Goal: Transaction & Acquisition: Download file/media

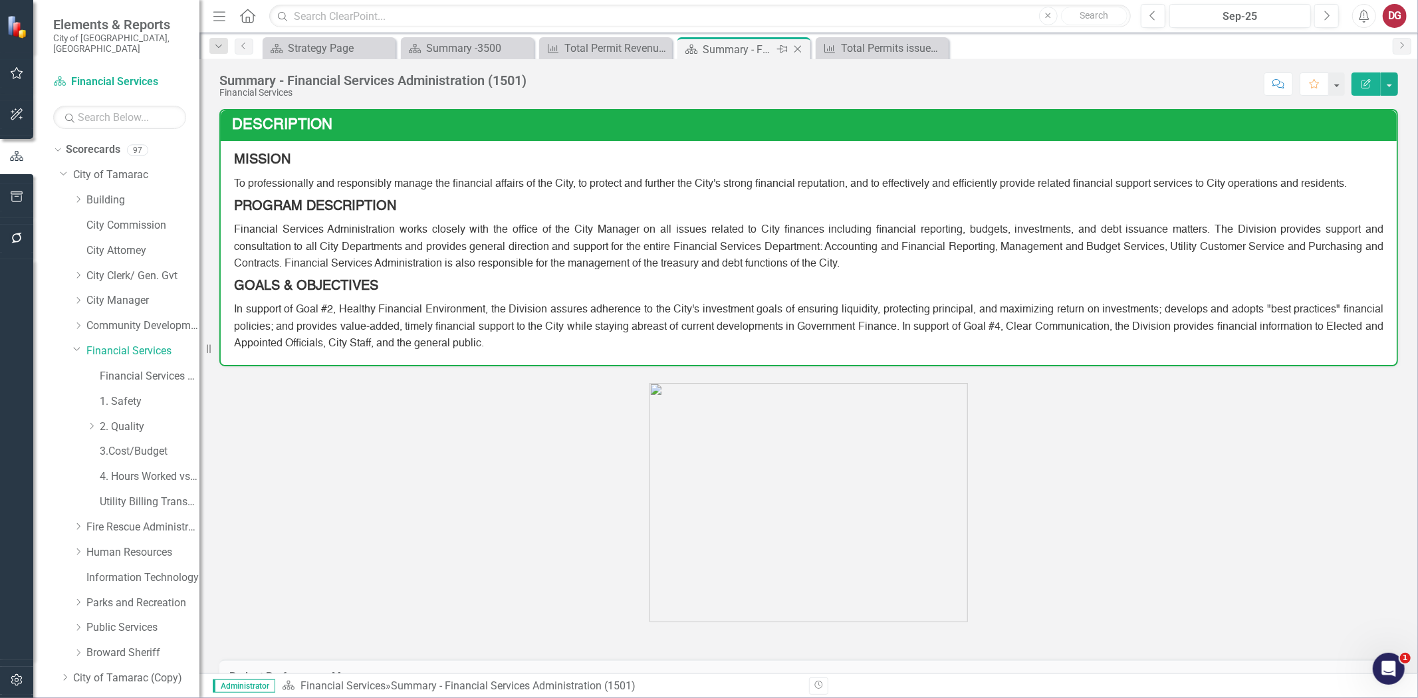
click at [720, 41] on div "Summary - Financial Services Administration (1501)" at bounding box center [738, 49] width 71 height 17
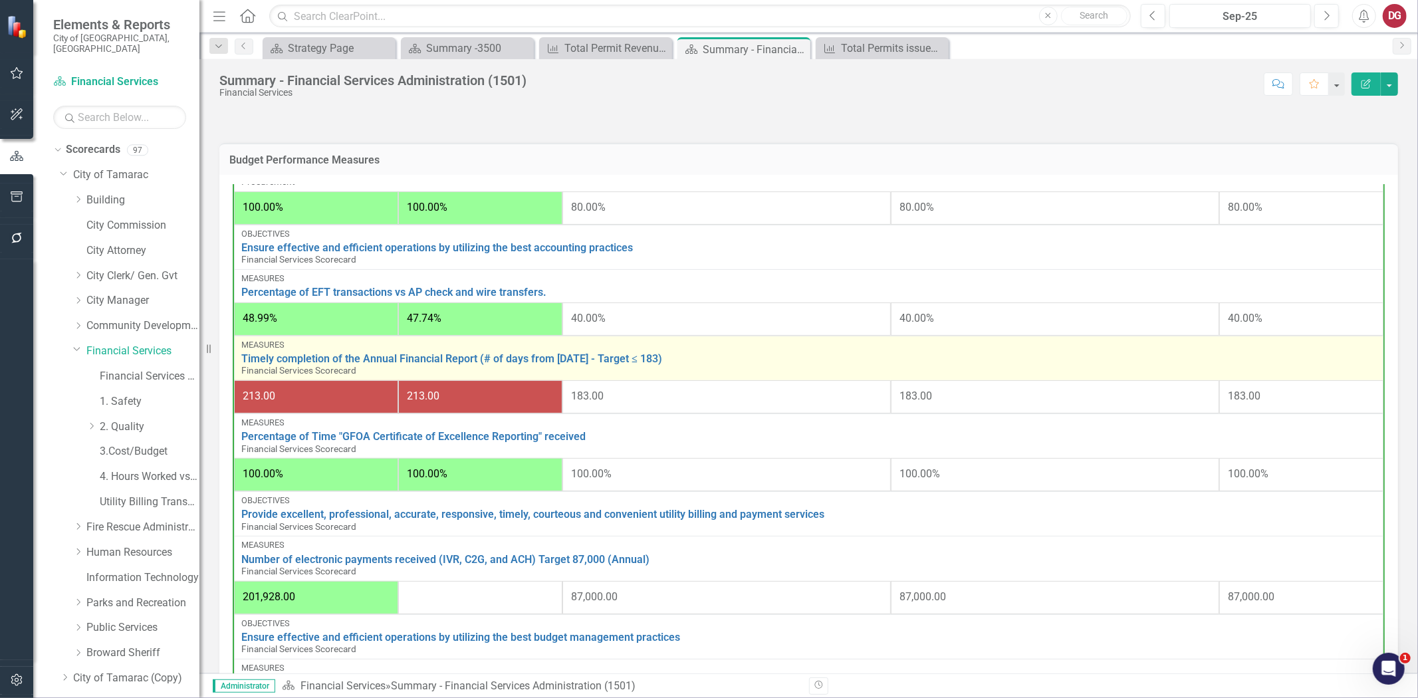
scroll to position [173, 0]
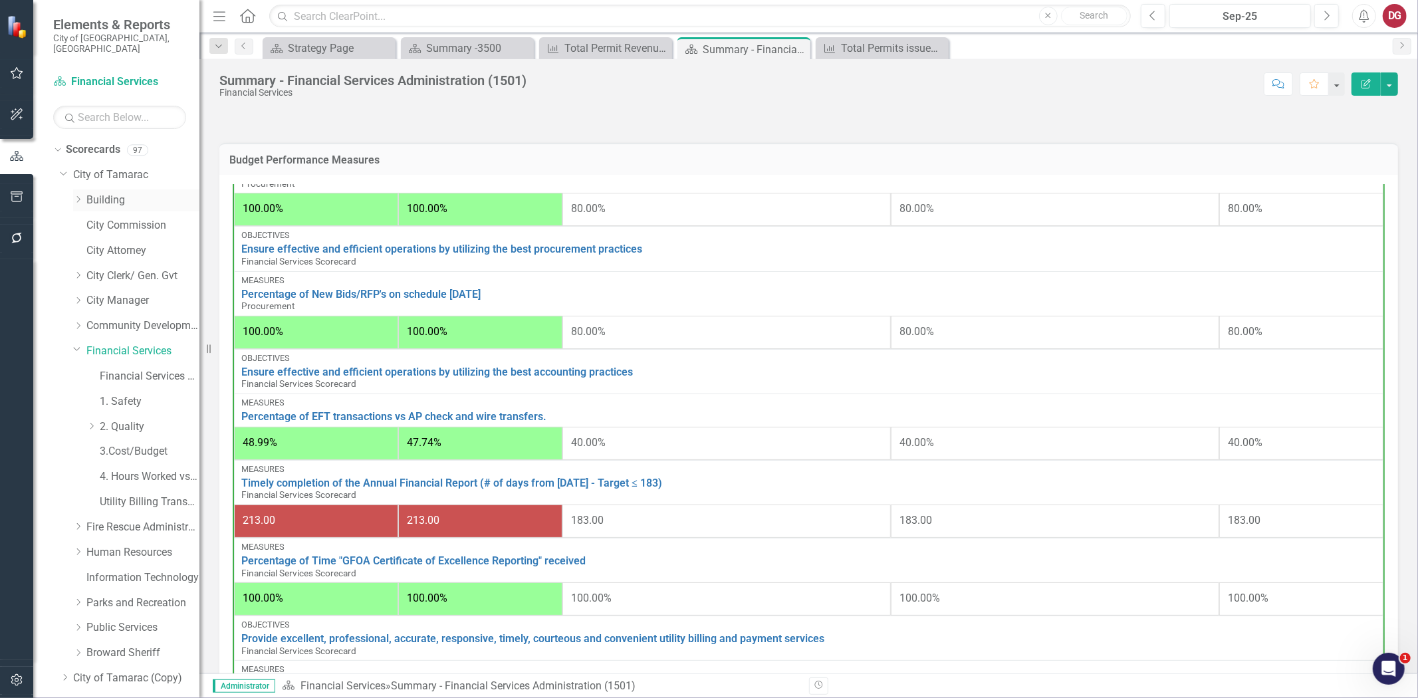
click at [120, 193] on link "Building" at bounding box center [142, 200] width 113 height 15
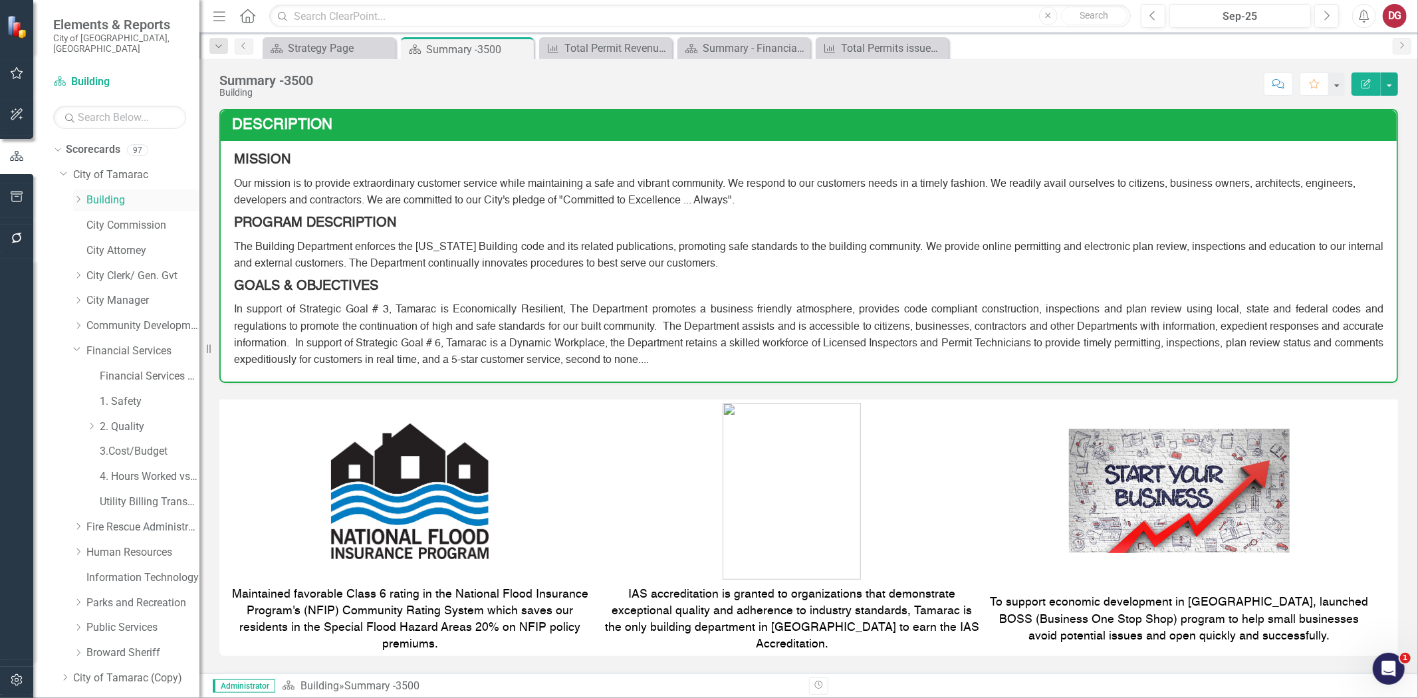
click at [76, 195] on icon "Dropdown" at bounding box center [78, 199] width 10 height 8
click at [80, 193] on icon "Dropdown" at bounding box center [77, 198] width 8 height 10
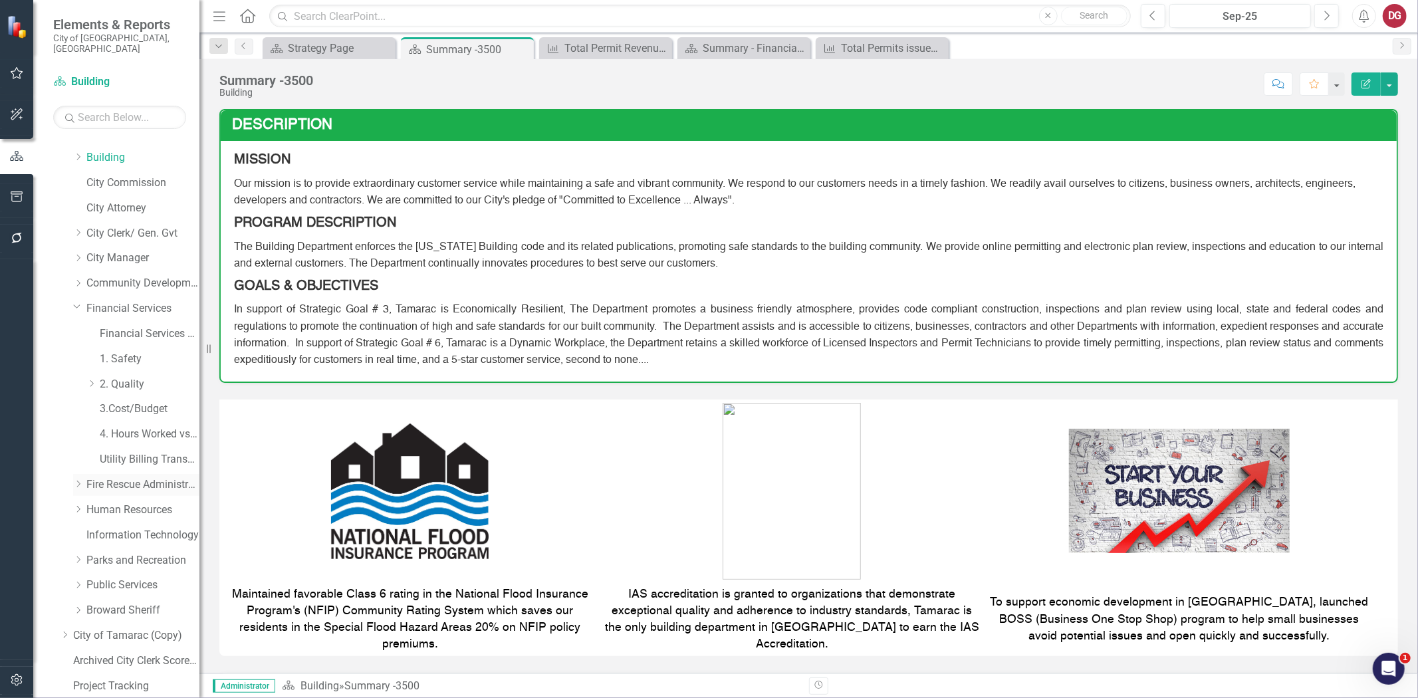
scroll to position [84, 0]
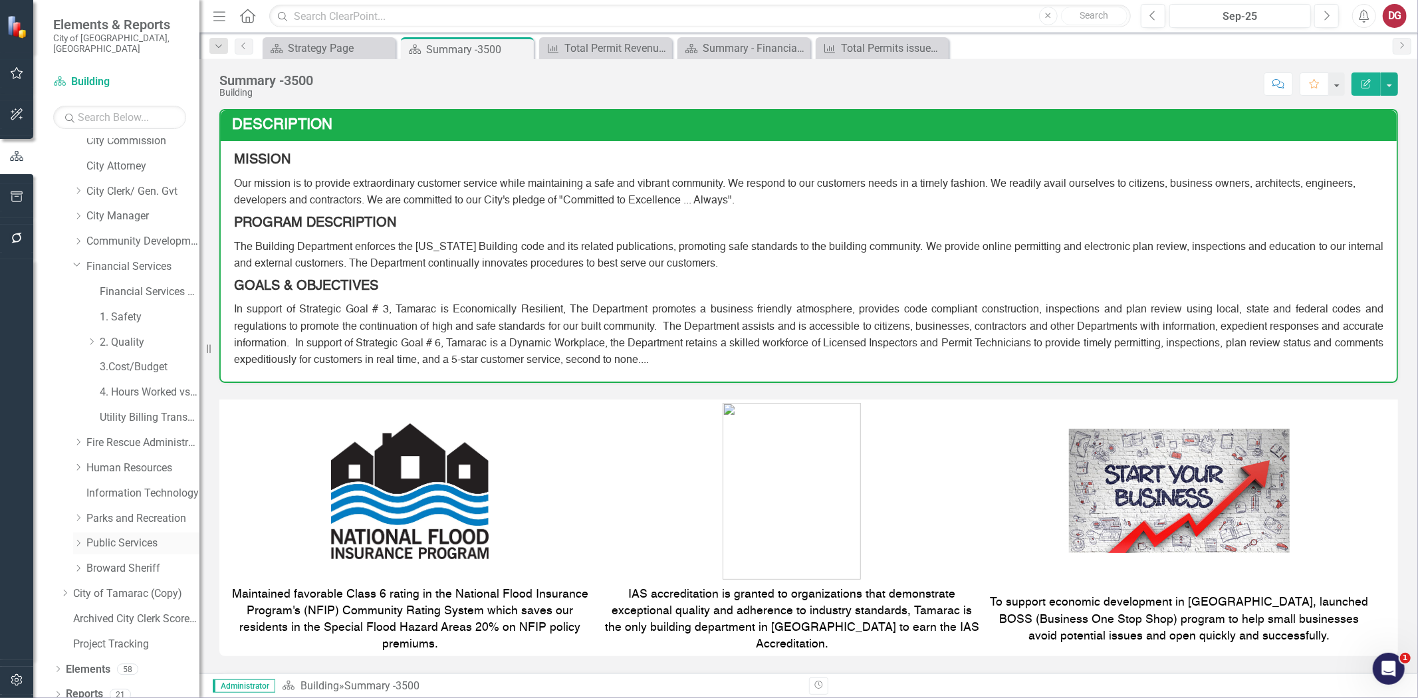
click at [80, 540] on icon at bounding box center [78, 543] width 3 height 7
click at [78, 536] on div "Dropdown Public Services" at bounding box center [136, 543] width 126 height 22
click at [76, 536] on icon "Dropdown" at bounding box center [77, 541] width 8 height 10
click at [80, 514] on icon at bounding box center [78, 517] width 3 height 7
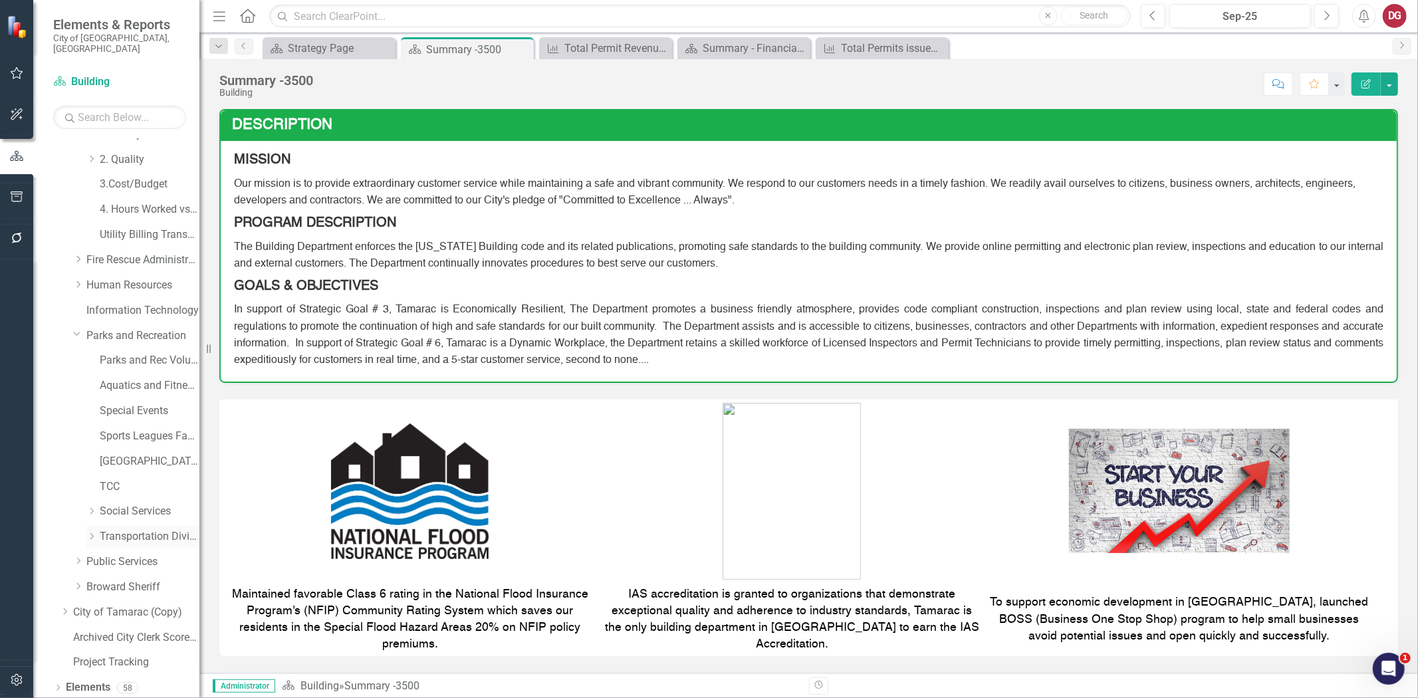
scroll to position [286, 0]
click at [95, 513] on icon "Dropdown" at bounding box center [91, 517] width 10 height 8
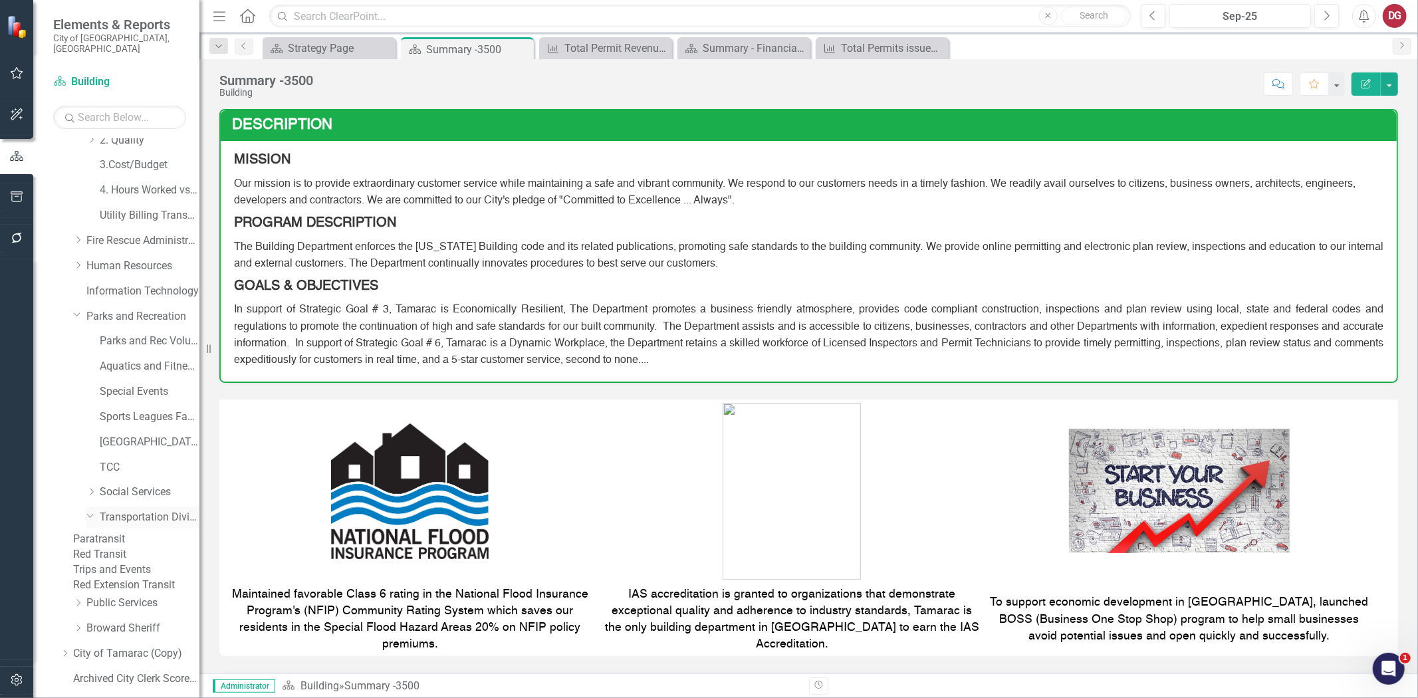
click at [114, 510] on link "Transportation Division" at bounding box center [150, 517] width 100 height 15
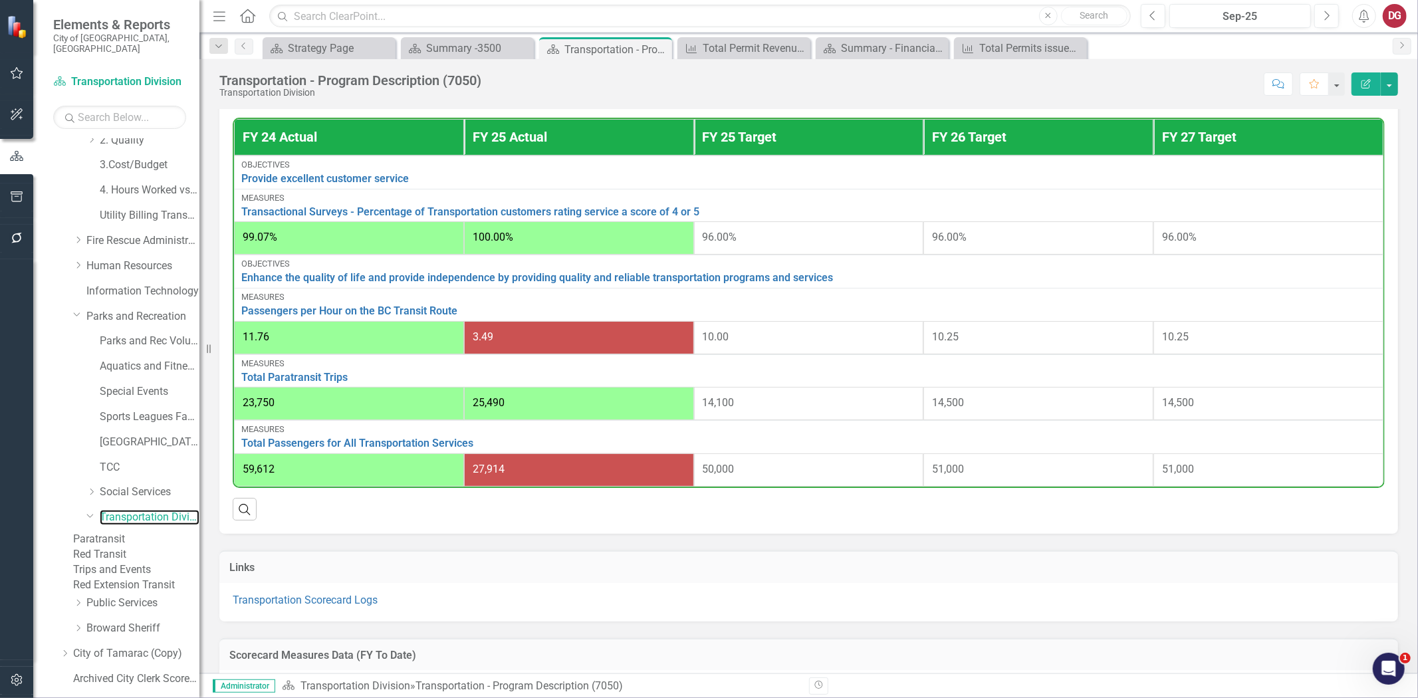
scroll to position [436, 0]
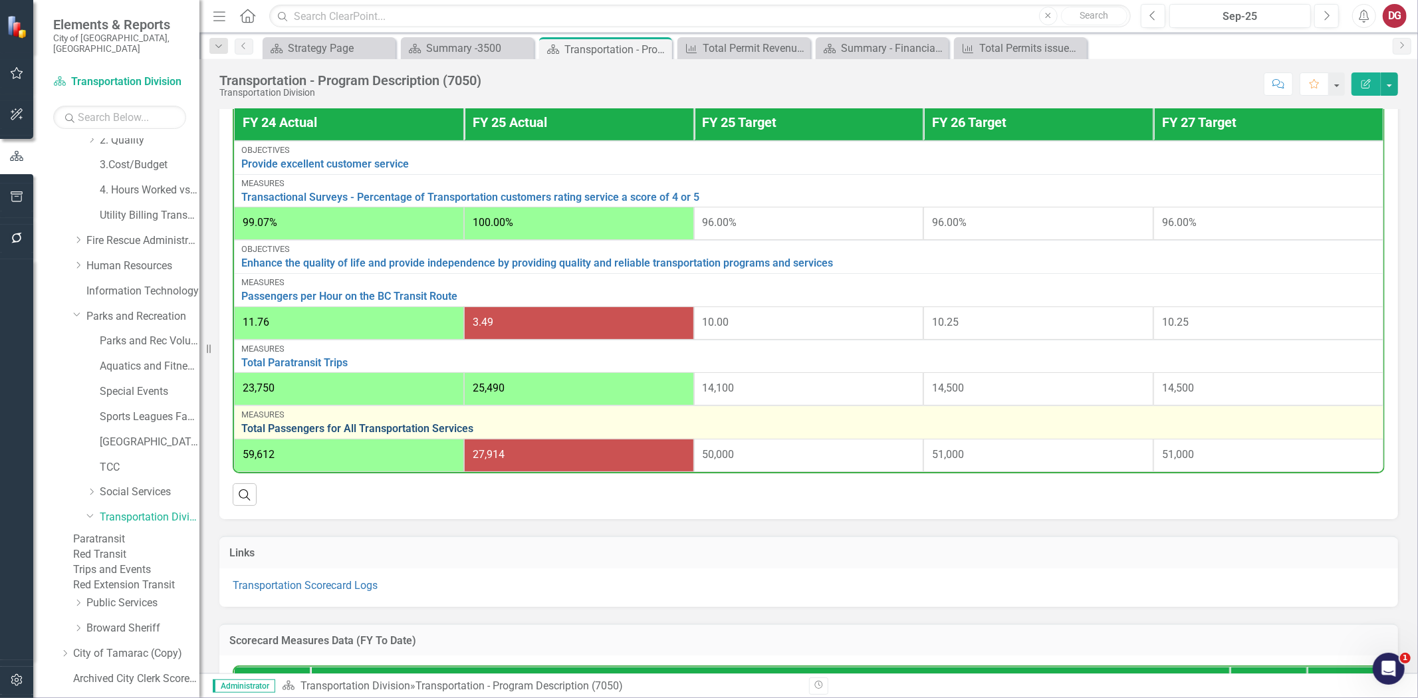
click at [323, 425] on link "Total Passengers for All Transportation Services" at bounding box center [808, 429] width 1135 height 12
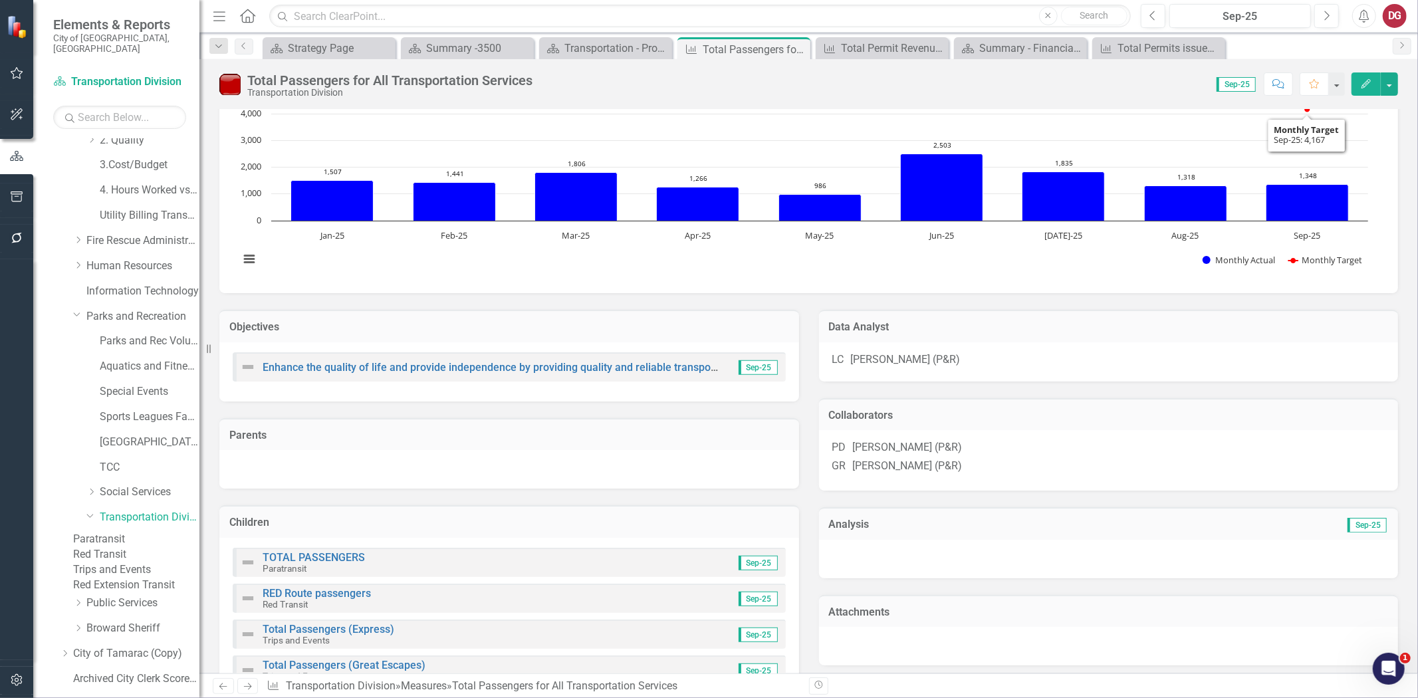
scroll to position [369, 0]
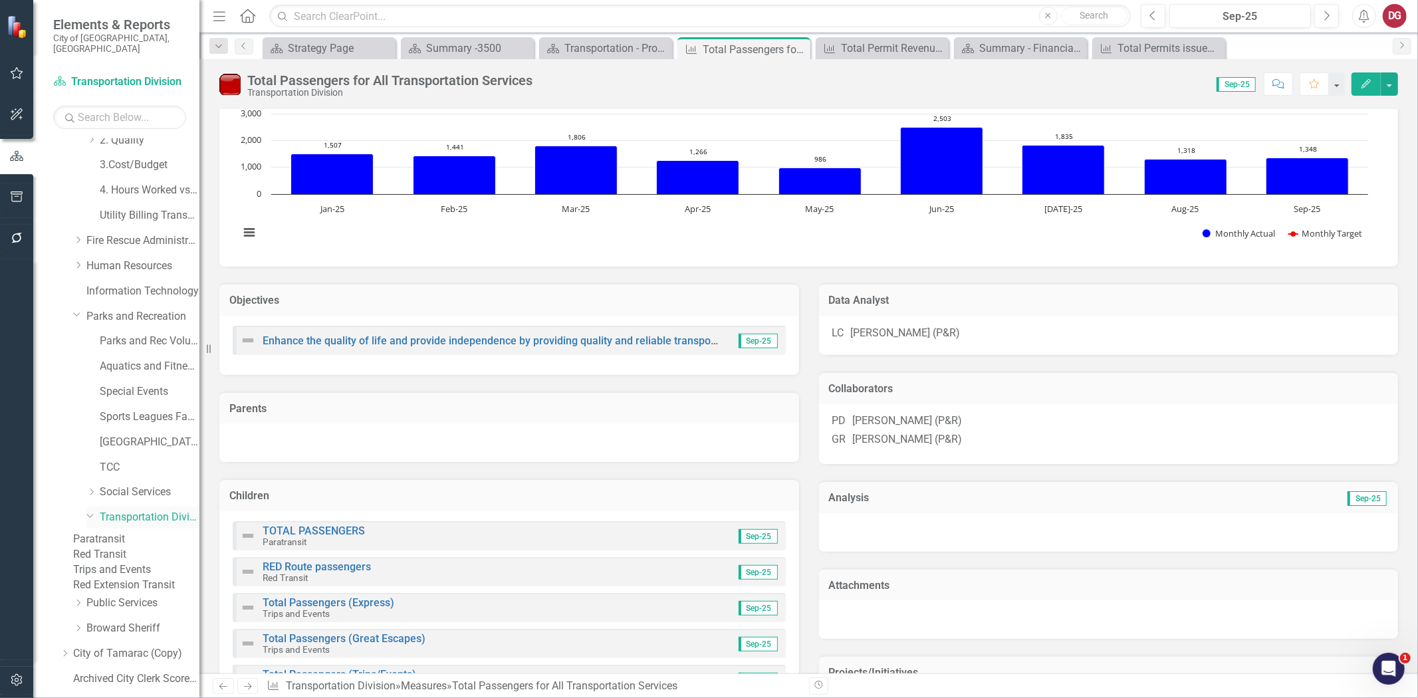
click at [141, 510] on link "Transportation Division" at bounding box center [150, 517] width 100 height 15
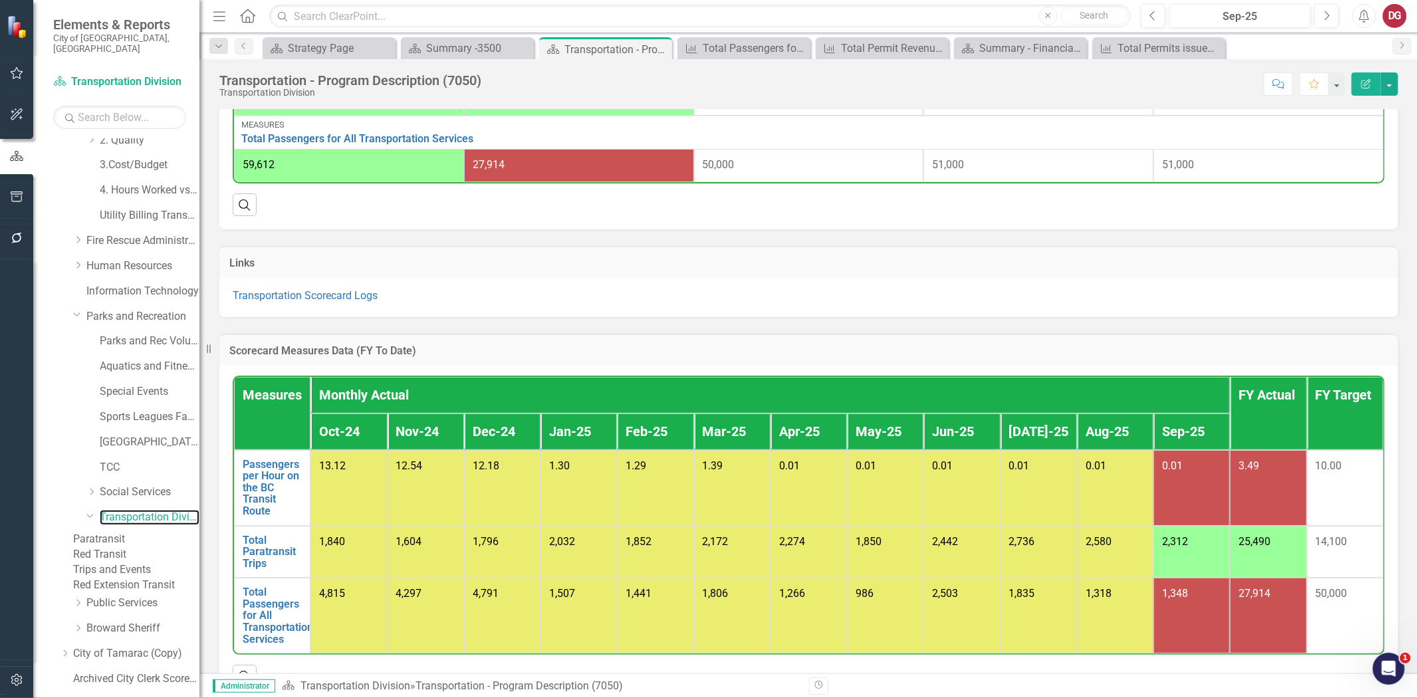
scroll to position [738, 0]
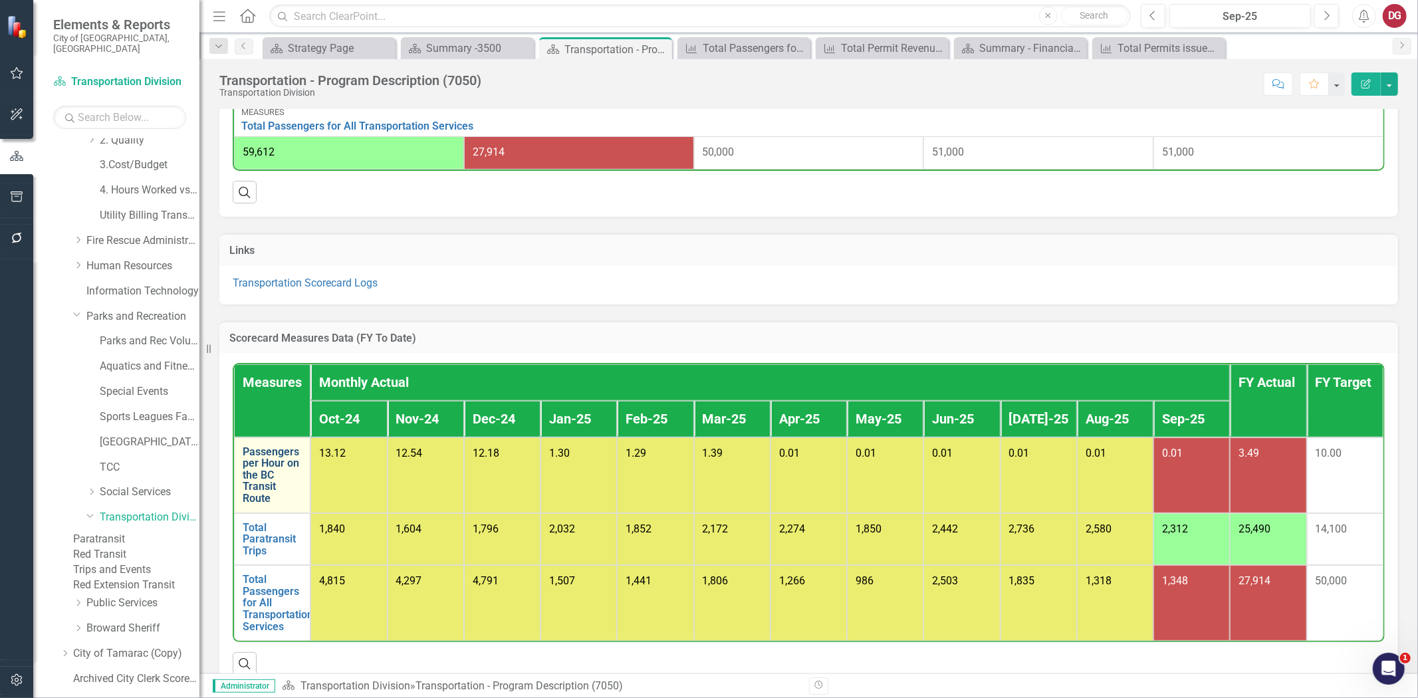
click at [302, 456] on link "Passengers per Hour on the BC Transit Route" at bounding box center [272, 475] width 59 height 58
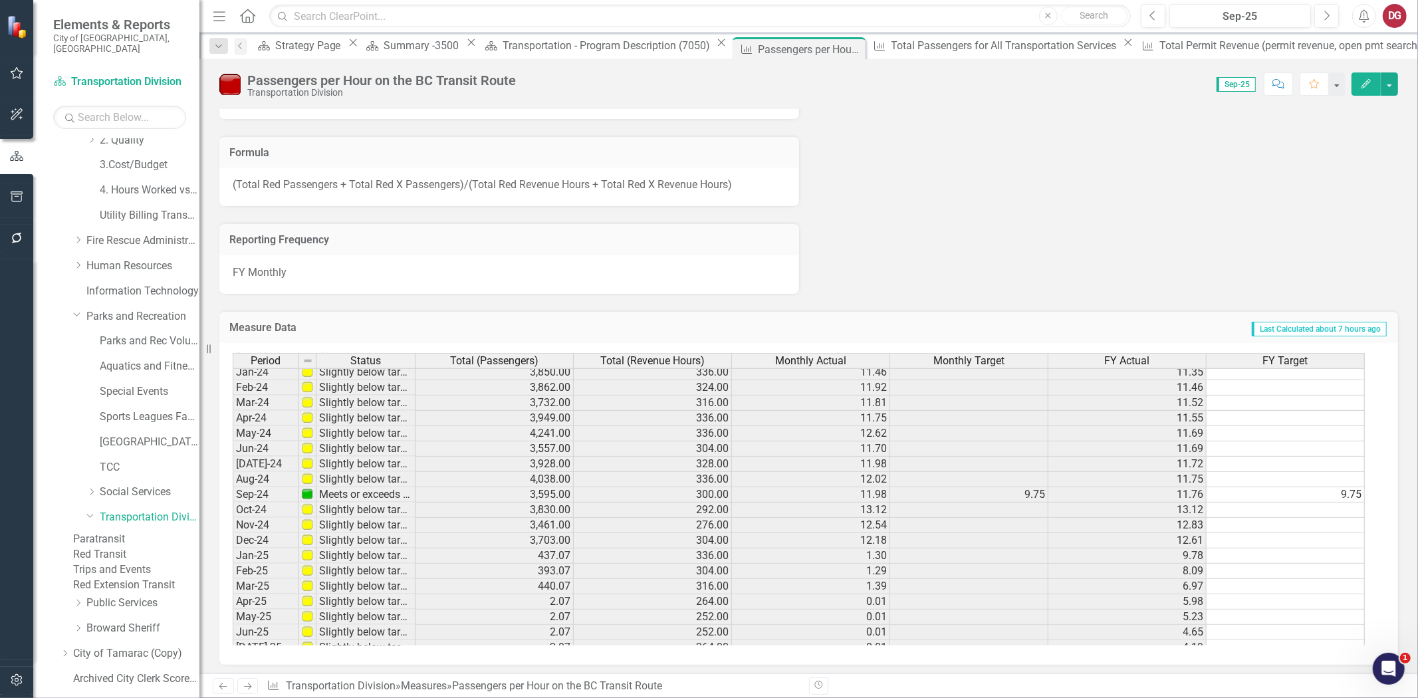
scroll to position [492, 0]
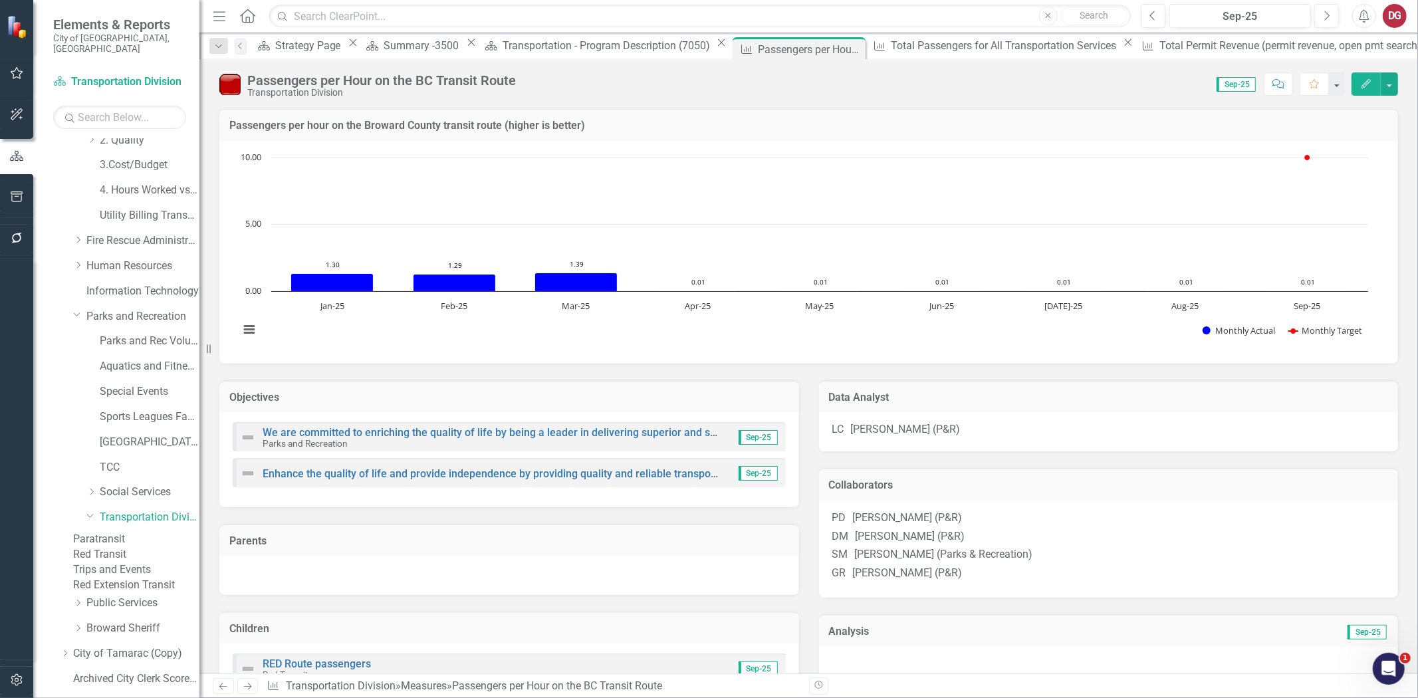
scroll to position [0, 0]
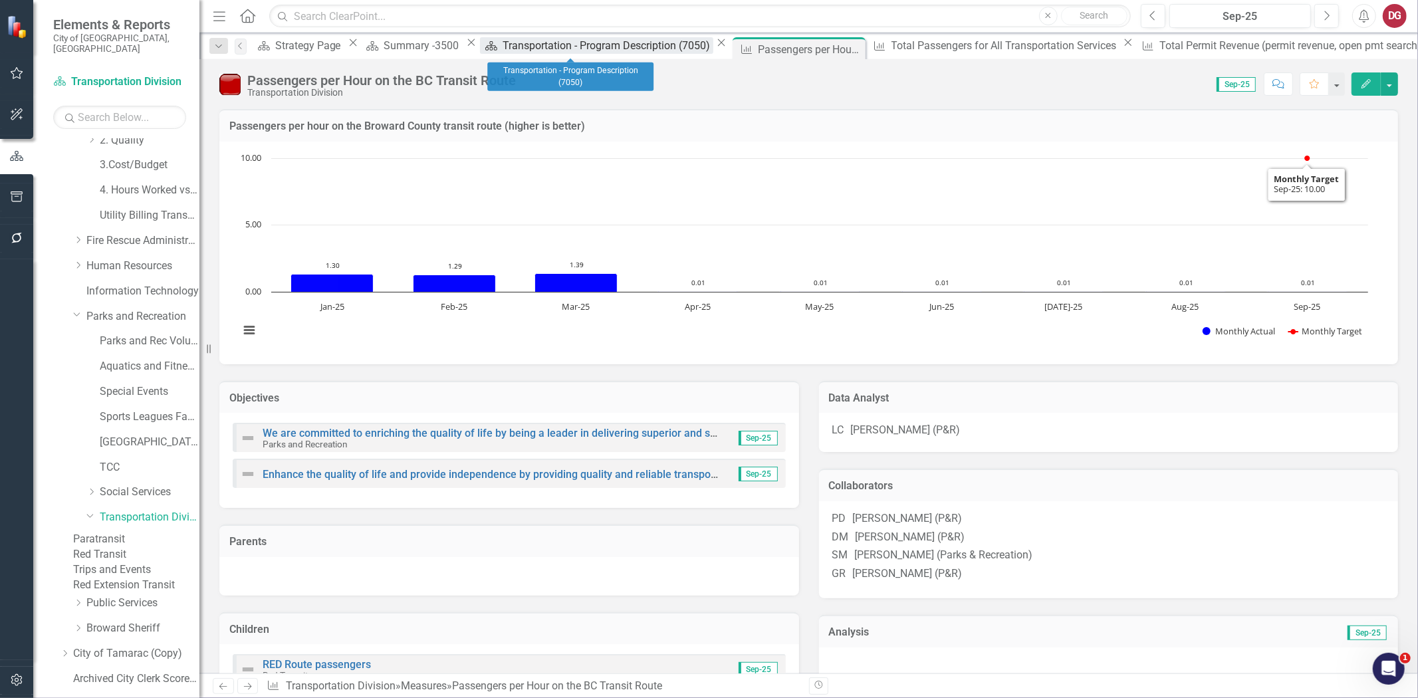
click at [552, 48] on div "Transportation - Program Description (7050)" at bounding box center [607, 45] width 211 height 17
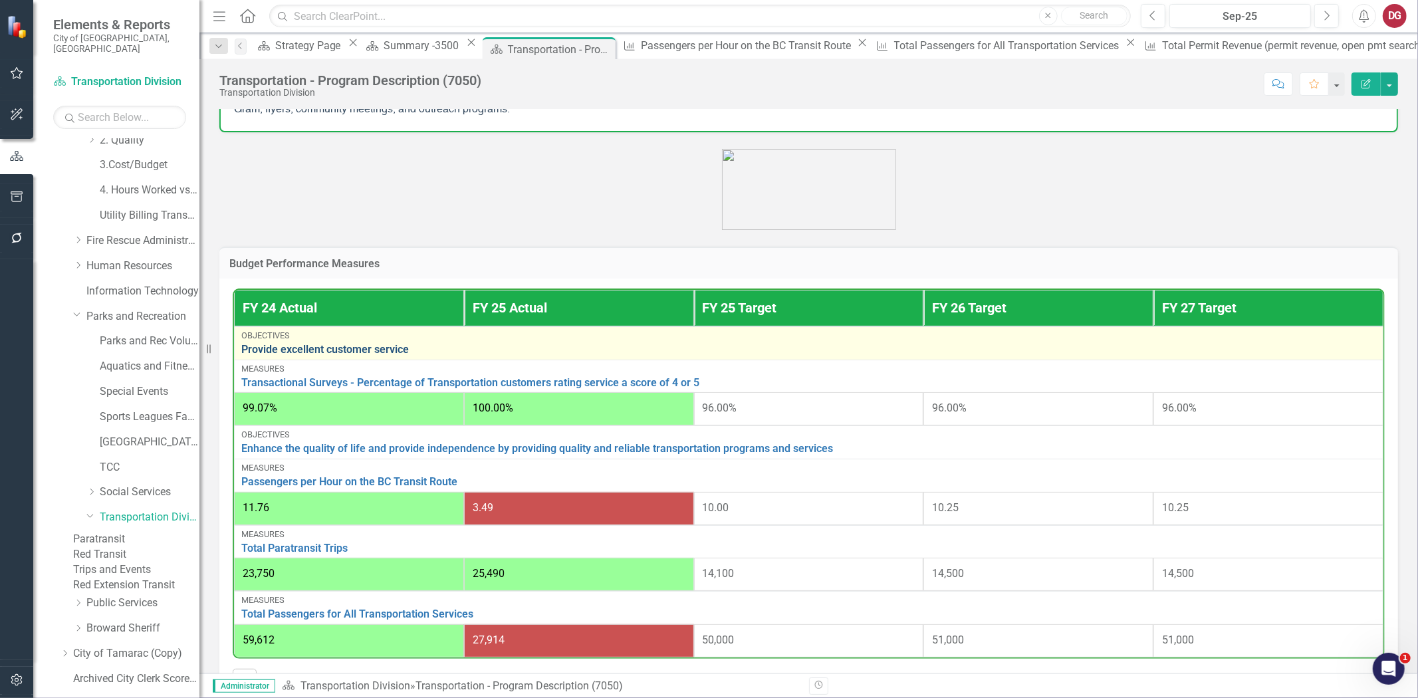
scroll to position [369, 0]
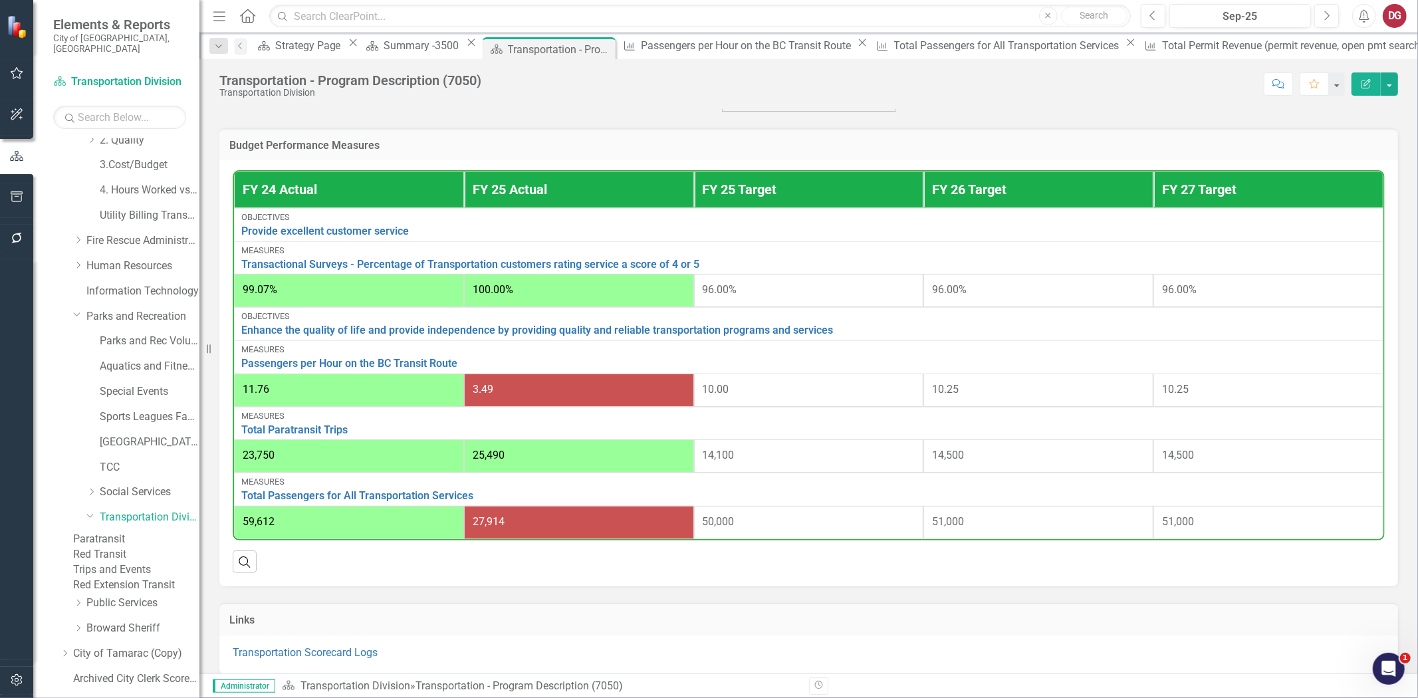
click at [215, 70] on div "Transportation - Program Description (7050) Transportation Division Score: N/A …" at bounding box center [808, 79] width 1218 height 40
click at [343, 108] on p at bounding box center [808, 71] width 1178 height 81
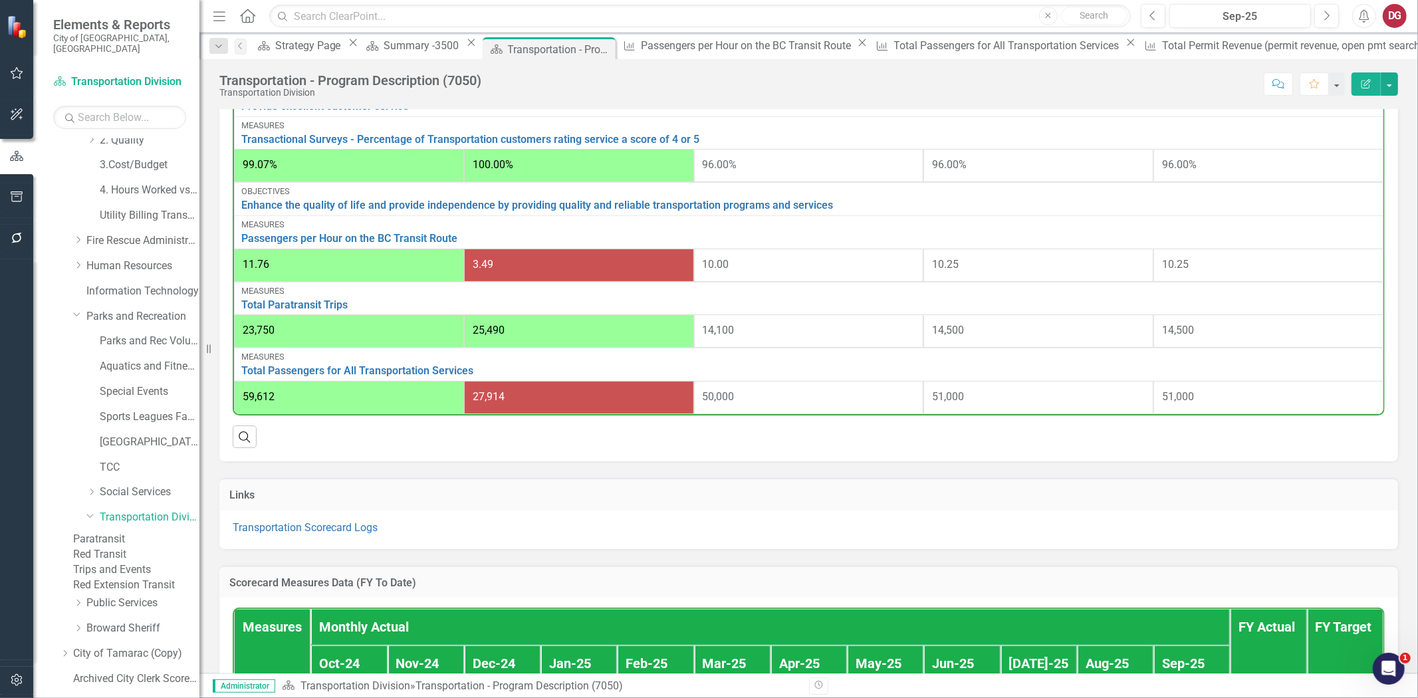
scroll to position [516, 0]
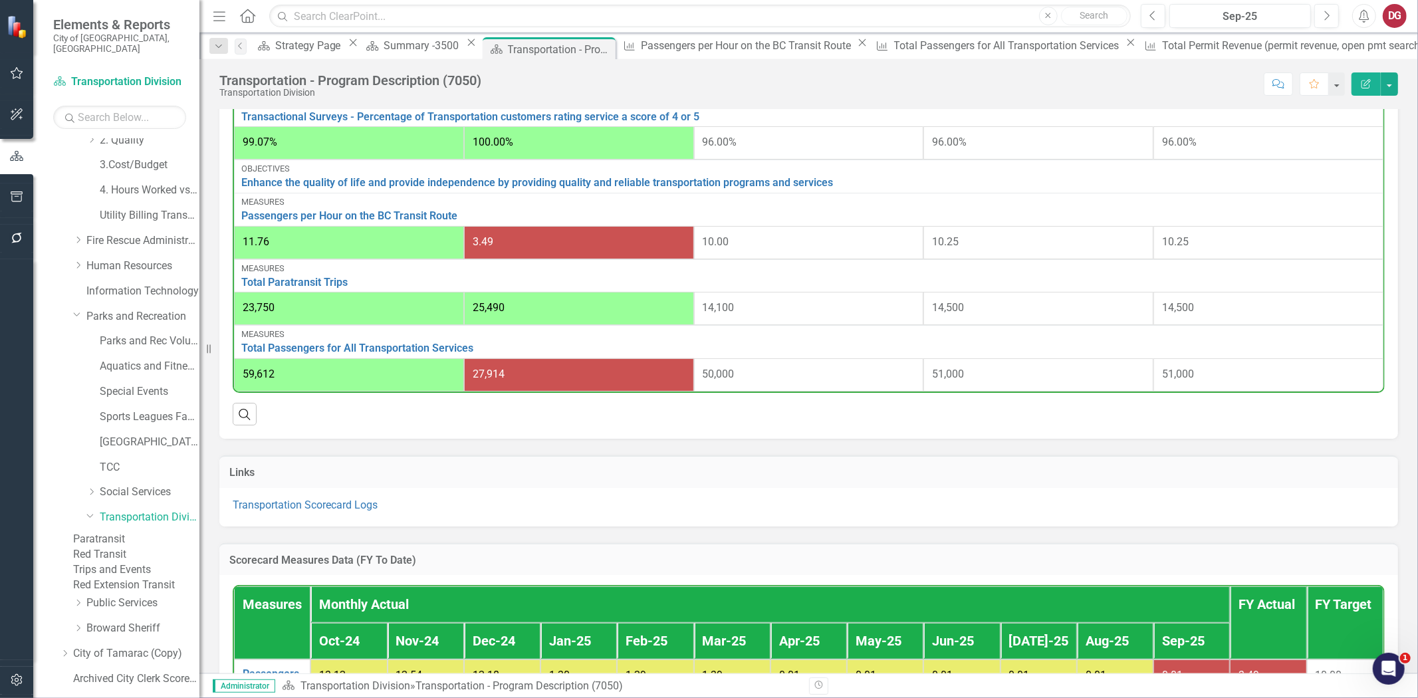
drag, startPoint x: 146, startPoint y: 530, endPoint x: 158, endPoint y: 524, distance: 13.4
click at [146, 532] on link "Paratransit" at bounding box center [136, 539] width 126 height 15
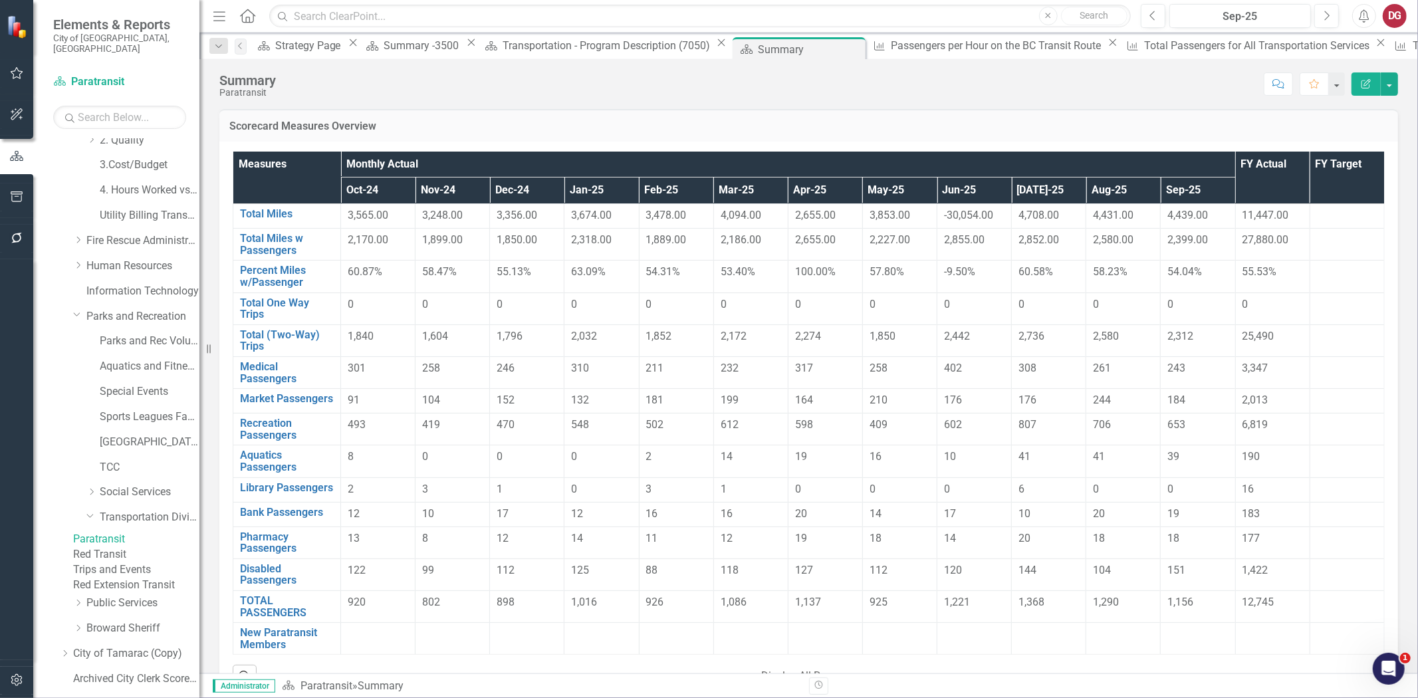
click at [155, 532] on link "Paratransit" at bounding box center [136, 539] width 126 height 15
click at [143, 533] on link "Paratransit" at bounding box center [136, 539] width 126 height 15
click at [140, 506] on div "Dropdown Transportation Division" at bounding box center [142, 517] width 113 height 22
click at [147, 510] on link "Transportation Division" at bounding box center [150, 517] width 100 height 15
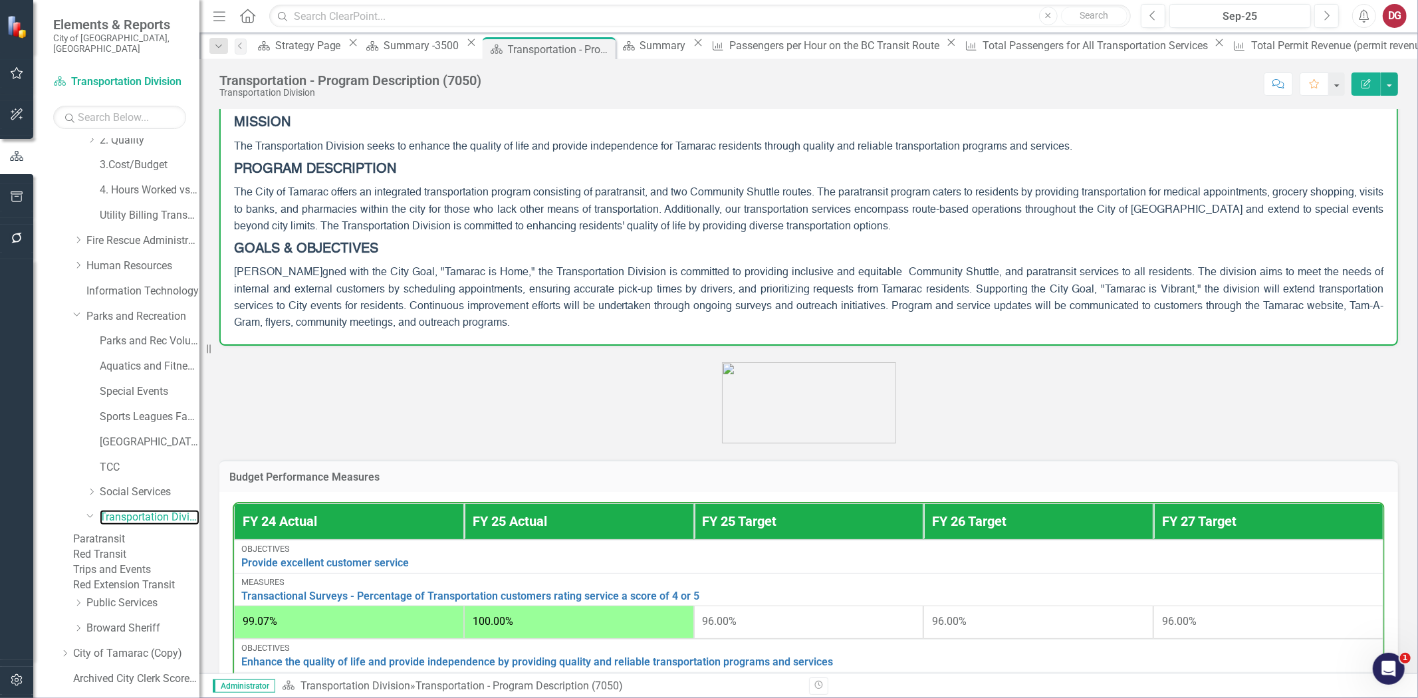
scroll to position [74, 0]
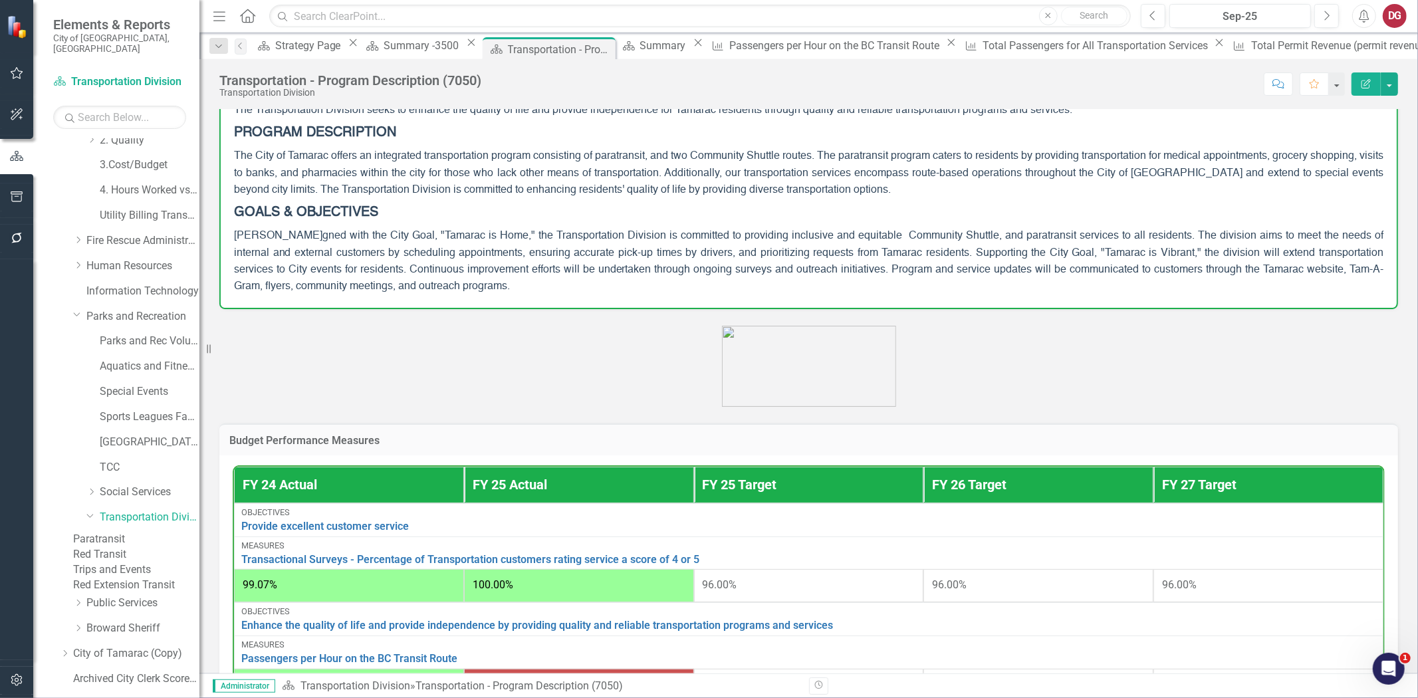
click at [140, 532] on link "Paratransit" at bounding box center [136, 539] width 126 height 15
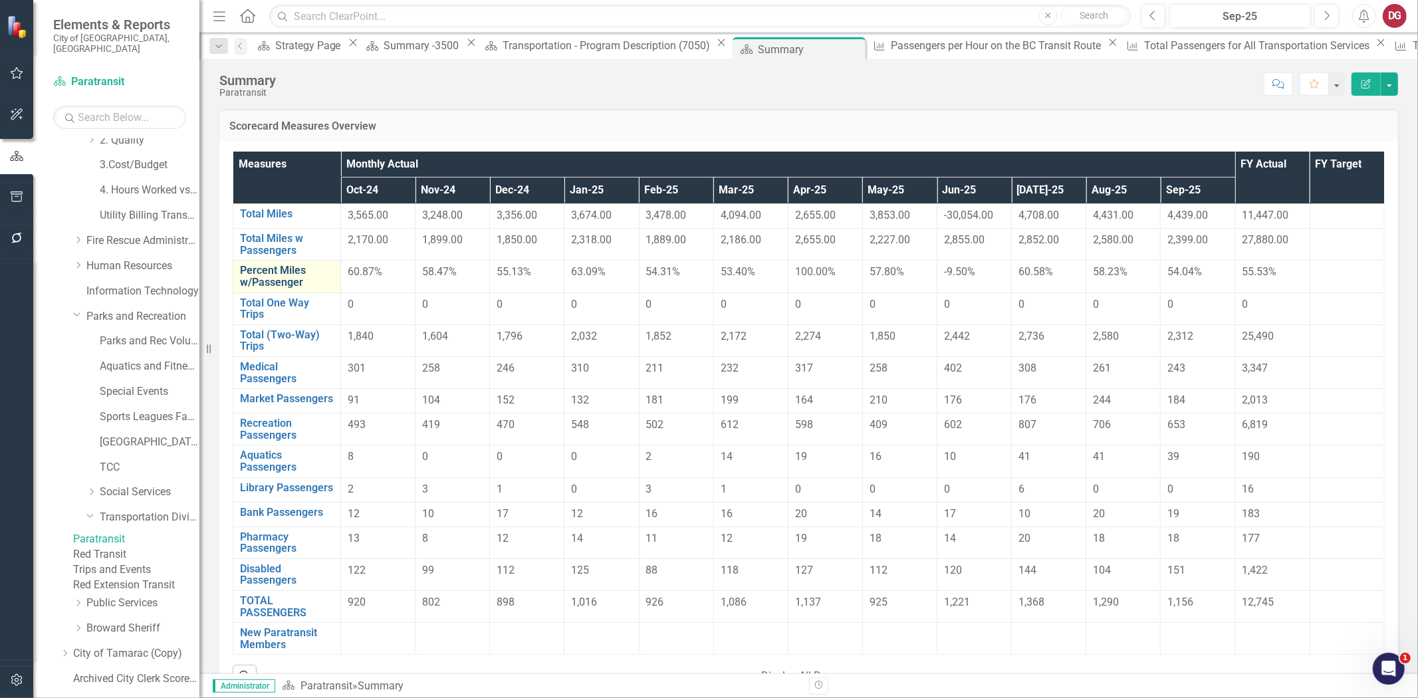
click at [274, 275] on link "Percent Miles w/Passenger" at bounding box center [287, 276] width 94 height 23
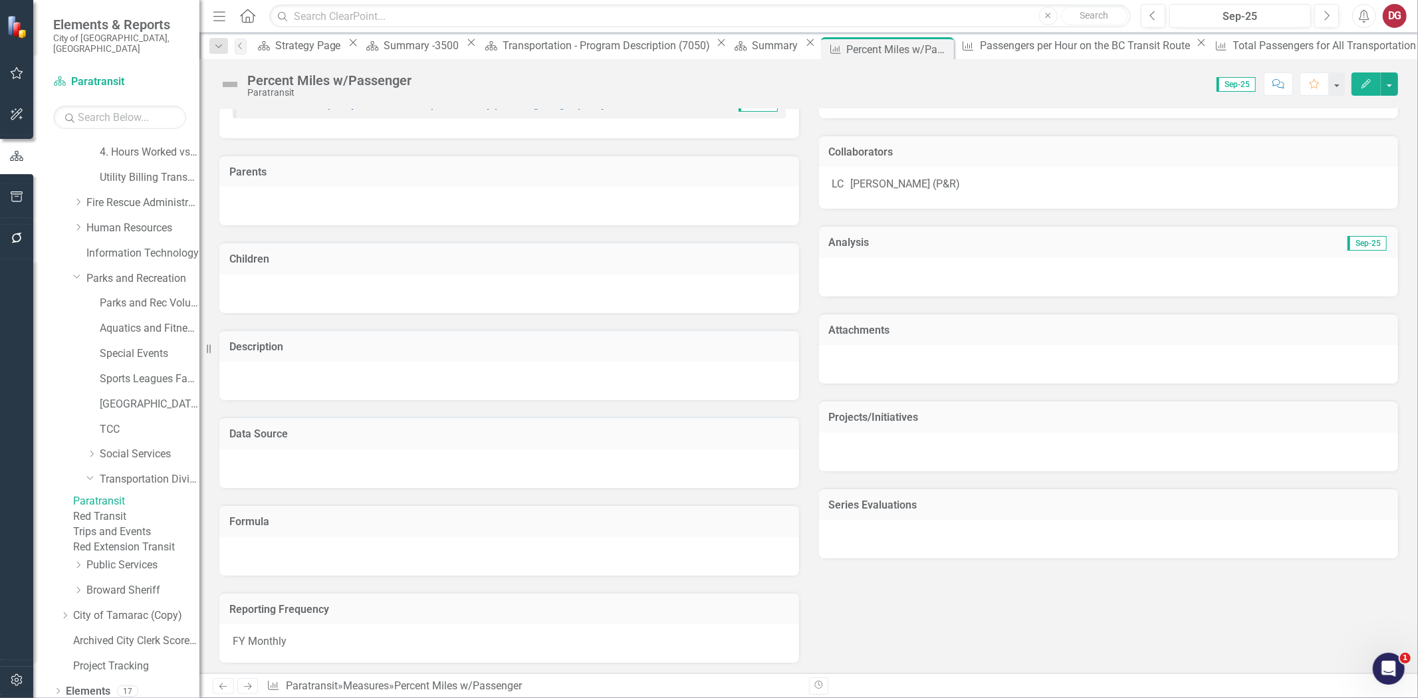
scroll to position [360, 0]
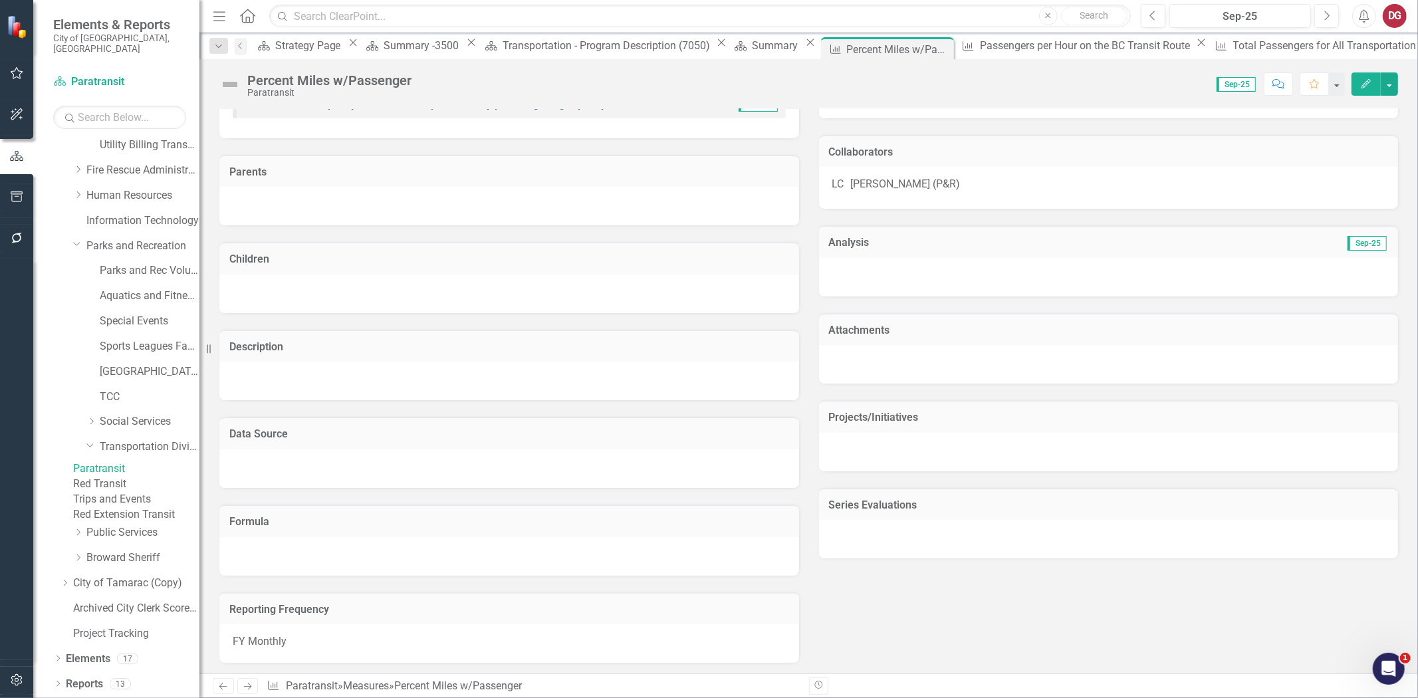
click at [136, 481] on link "Red Transit" at bounding box center [136, 484] width 126 height 15
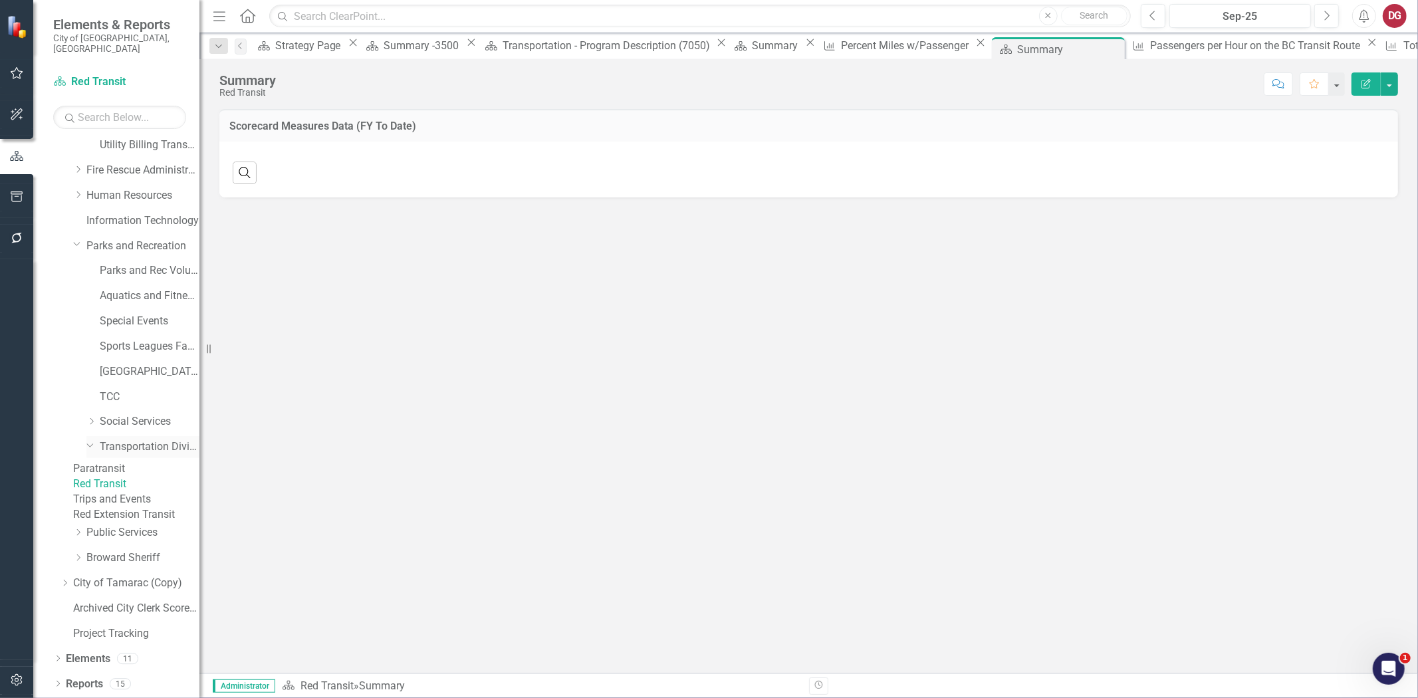
click at [146, 439] on link "Transportation Division" at bounding box center [150, 446] width 100 height 15
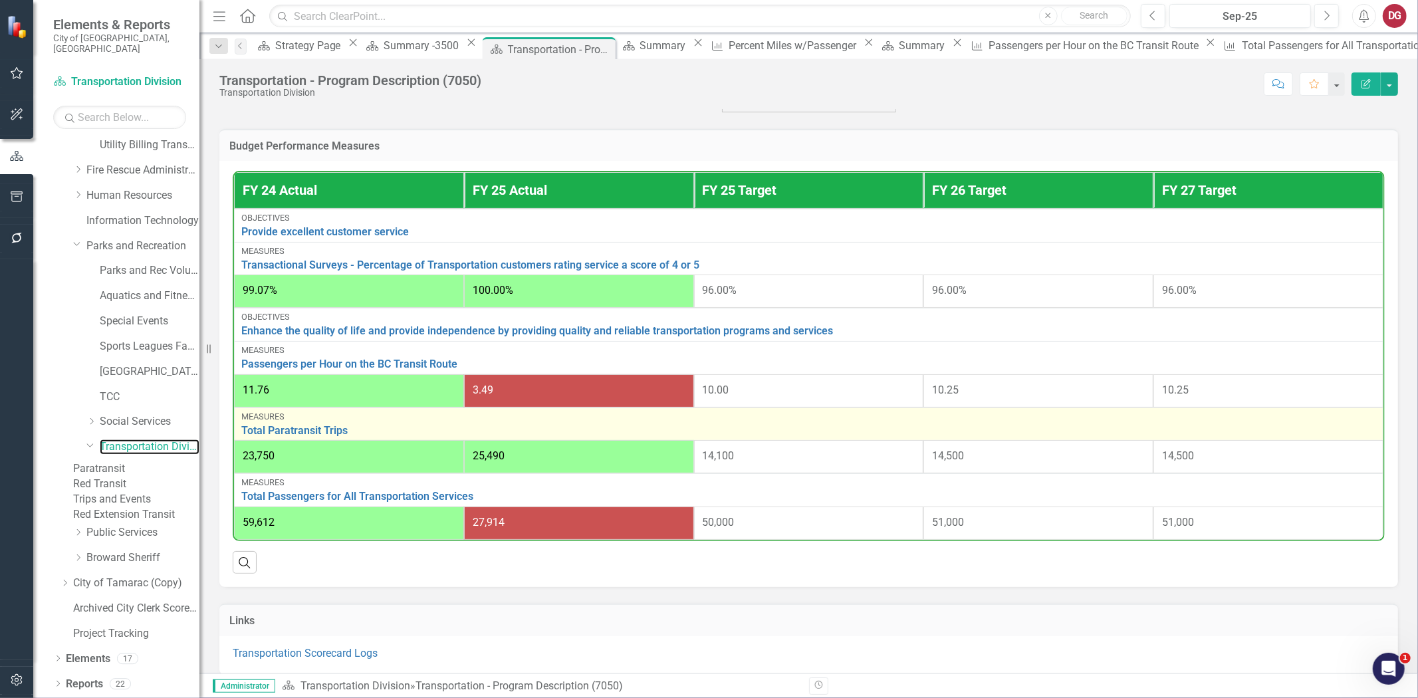
scroll to position [369, 0]
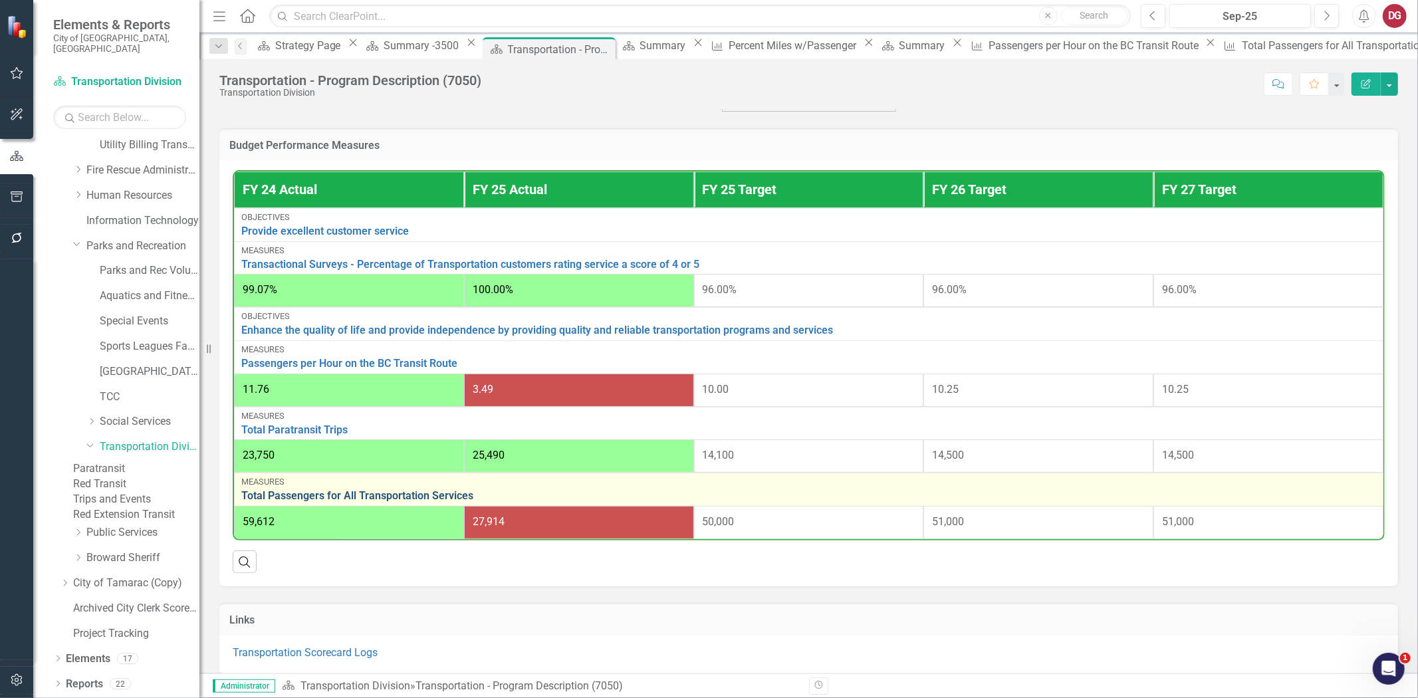
click at [430, 492] on link "Total Passengers for All Transportation Services" at bounding box center [808, 496] width 1135 height 12
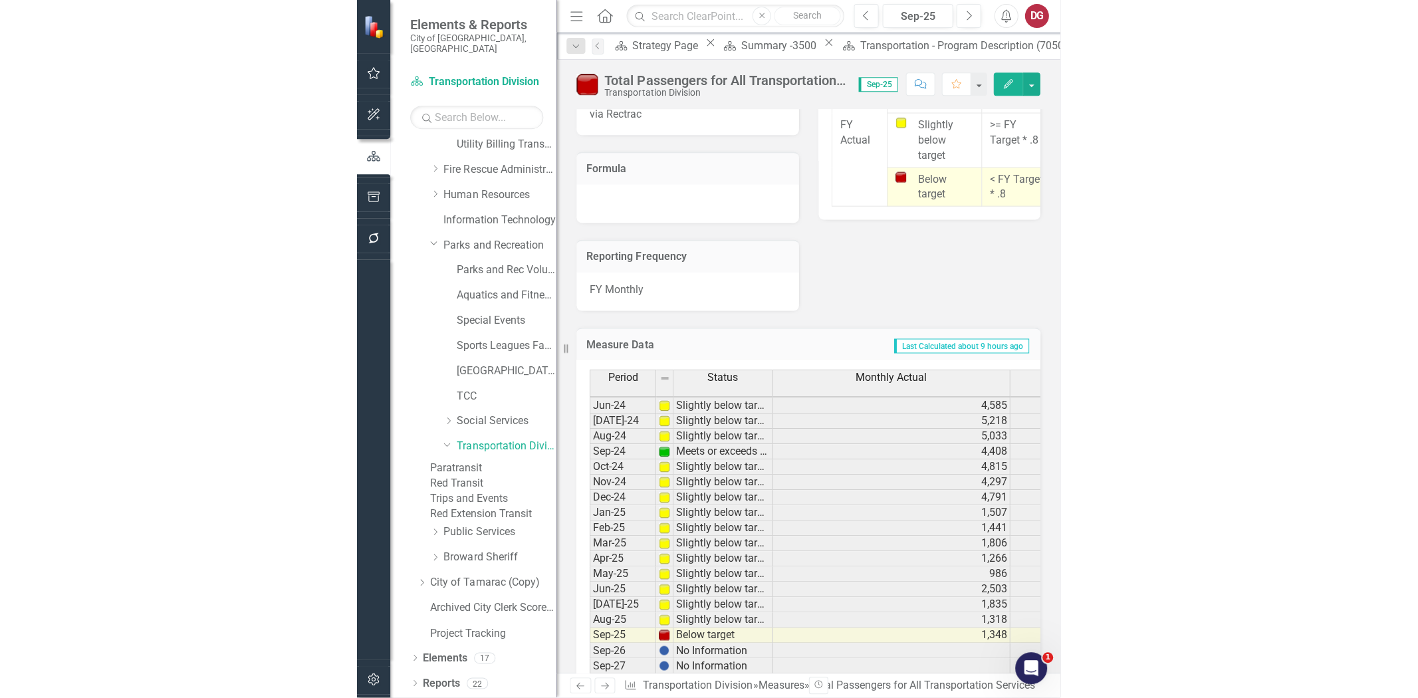
scroll to position [1288, 0]
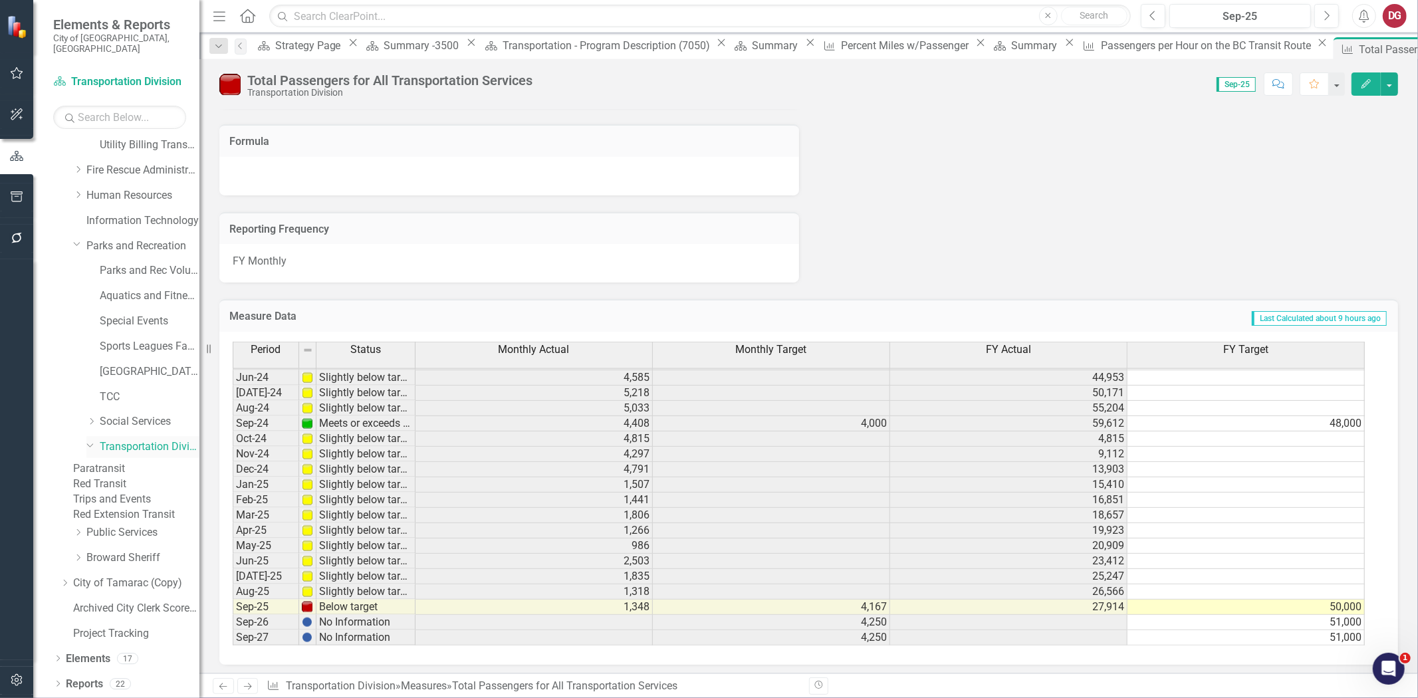
click at [165, 440] on link "Transportation Division" at bounding box center [150, 446] width 100 height 15
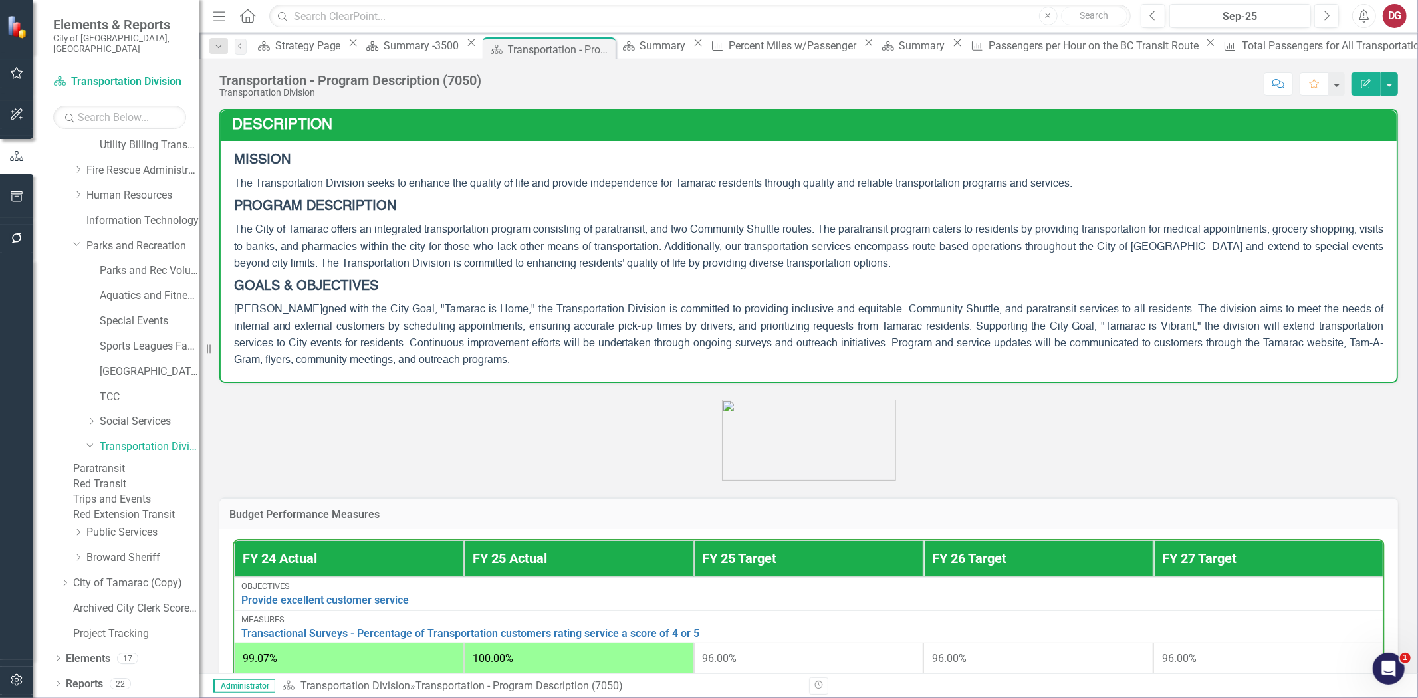
click at [157, 483] on link "Red Transit" at bounding box center [136, 484] width 126 height 15
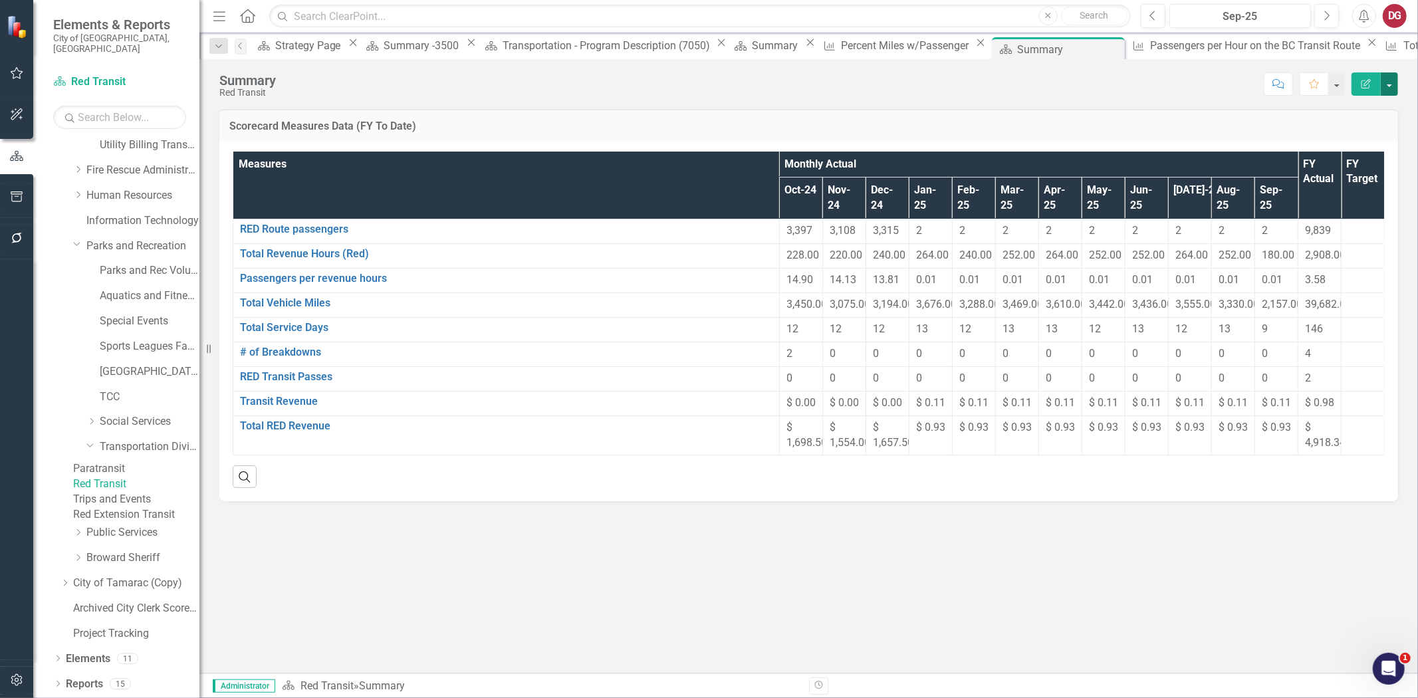
click at [1391, 84] on button "button" at bounding box center [1388, 83] width 17 height 23
click at [1350, 183] on link "PDF Export to PDF" at bounding box center [1343, 186] width 108 height 25
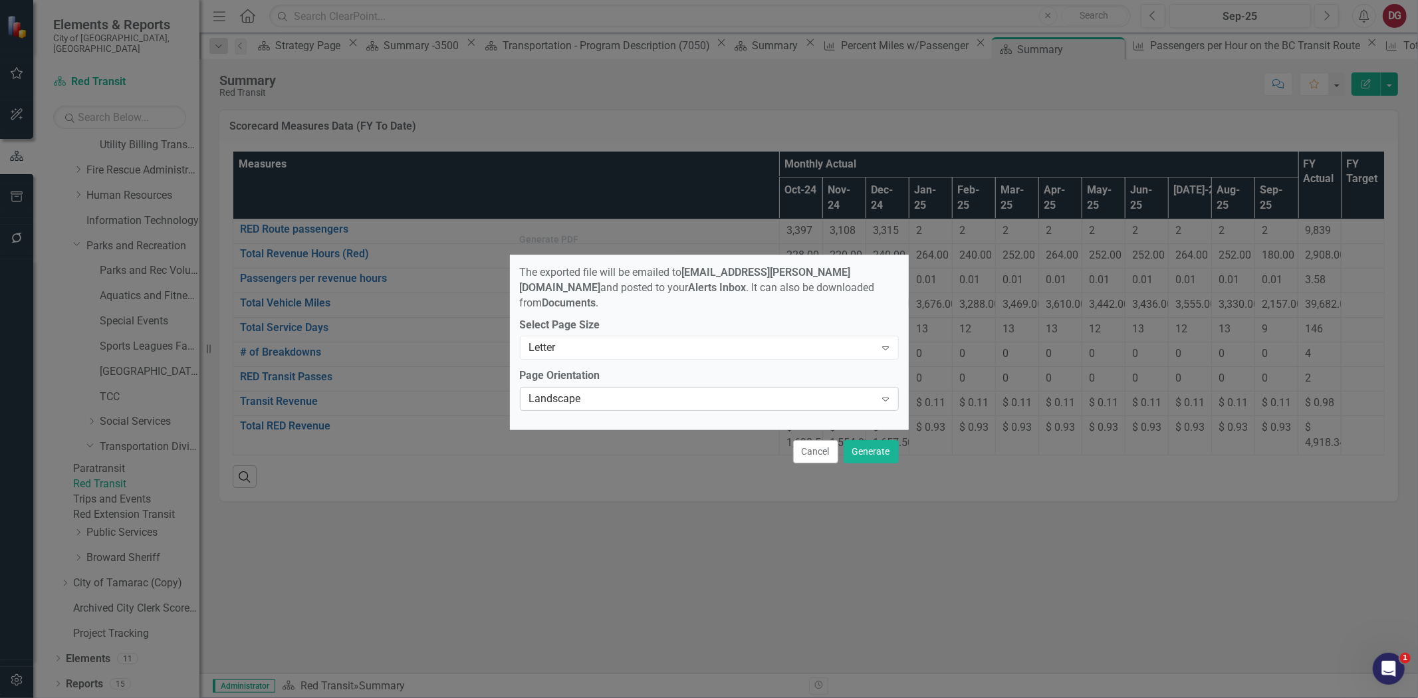
click at [752, 391] on div "Landscape" at bounding box center [702, 398] width 346 height 15
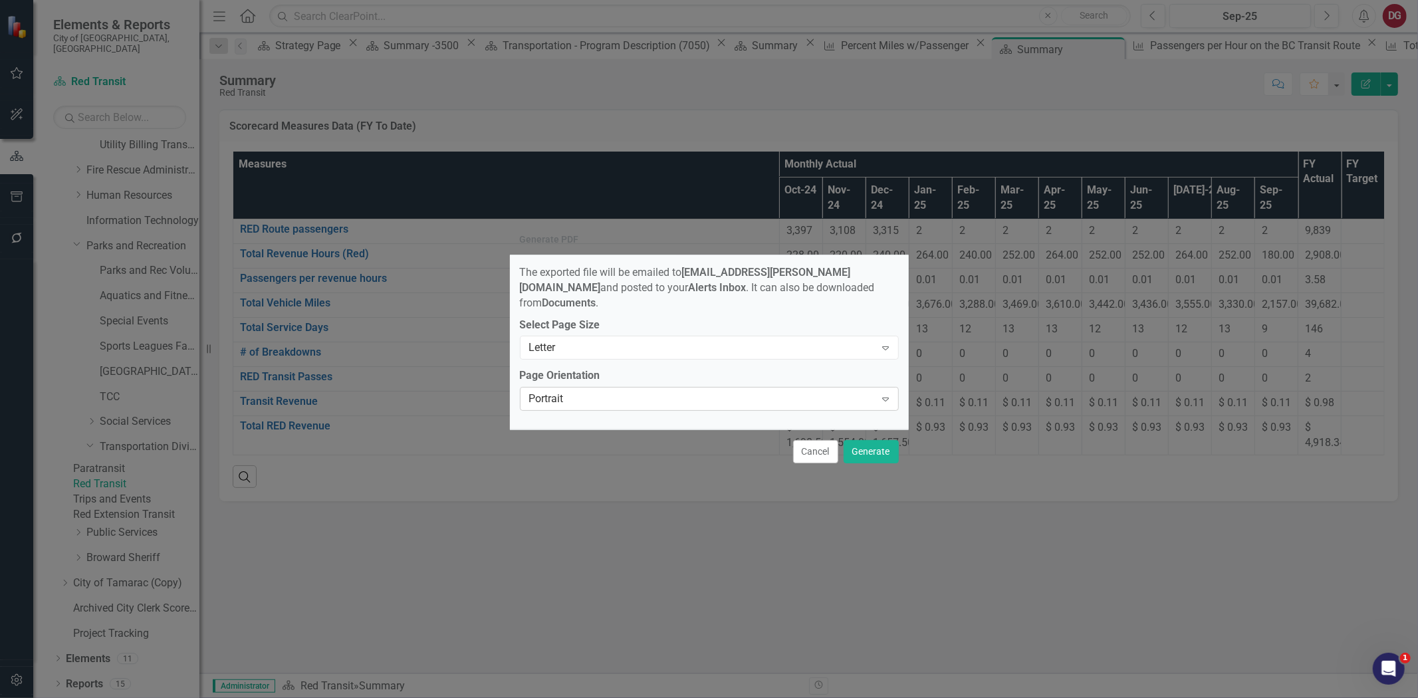
click at [638, 391] on div "Portrait" at bounding box center [702, 398] width 346 height 15
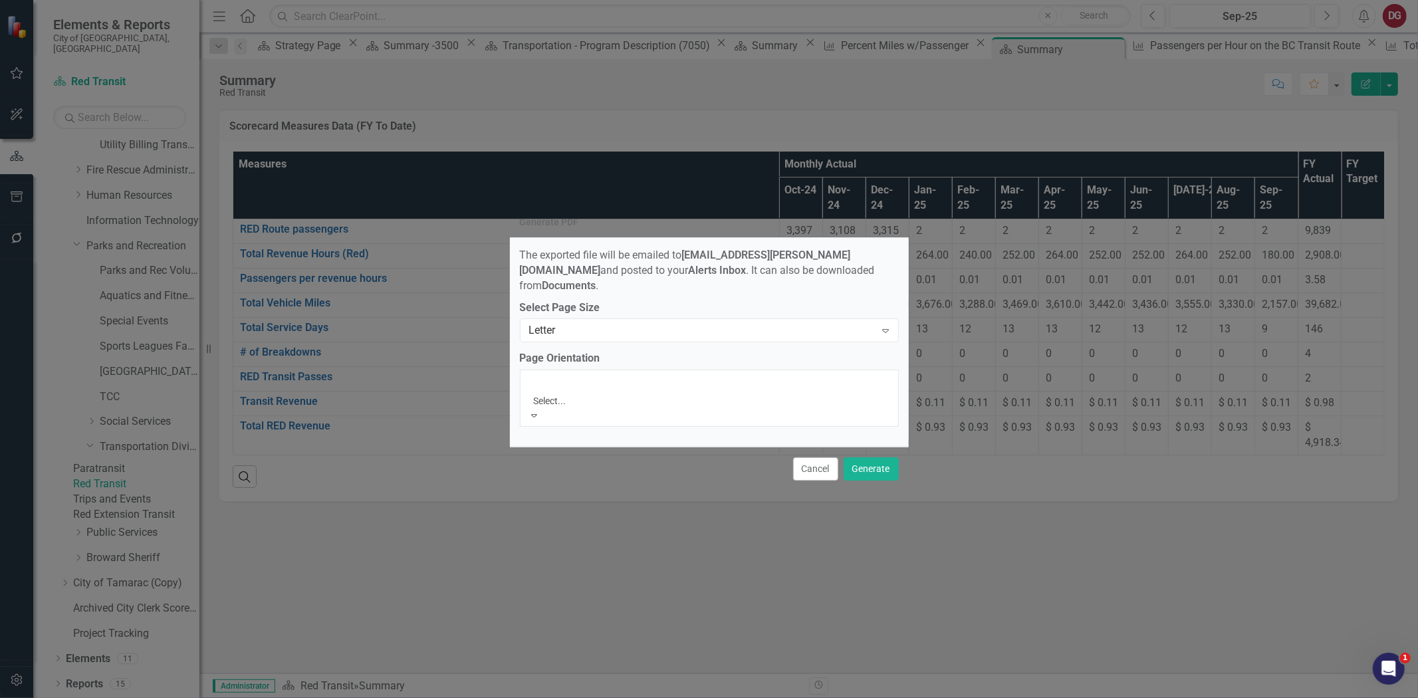
click at [557, 697] on div "Landscape" at bounding box center [709, 705] width 1418 height 15
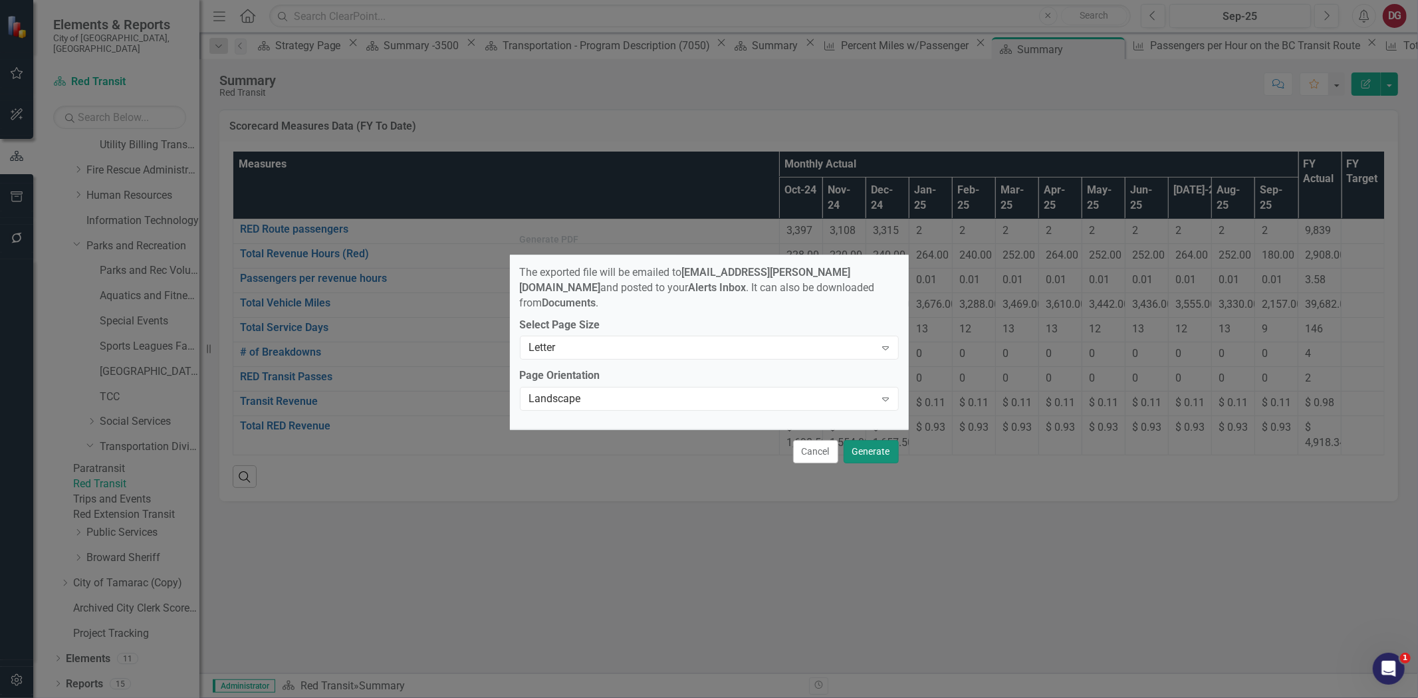
click at [869, 441] on button "Generate" at bounding box center [870, 451] width 55 height 23
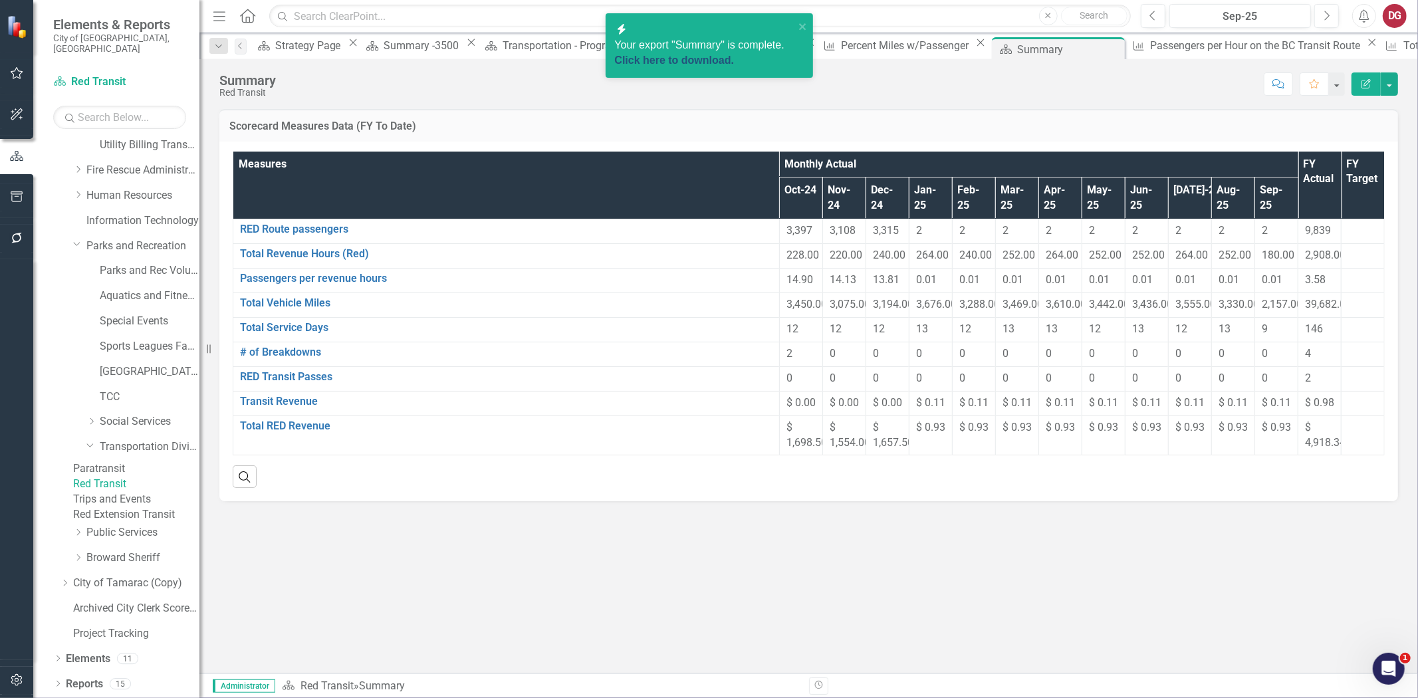
click at [661, 55] on link "Click here to download." at bounding box center [675, 59] width 120 height 11
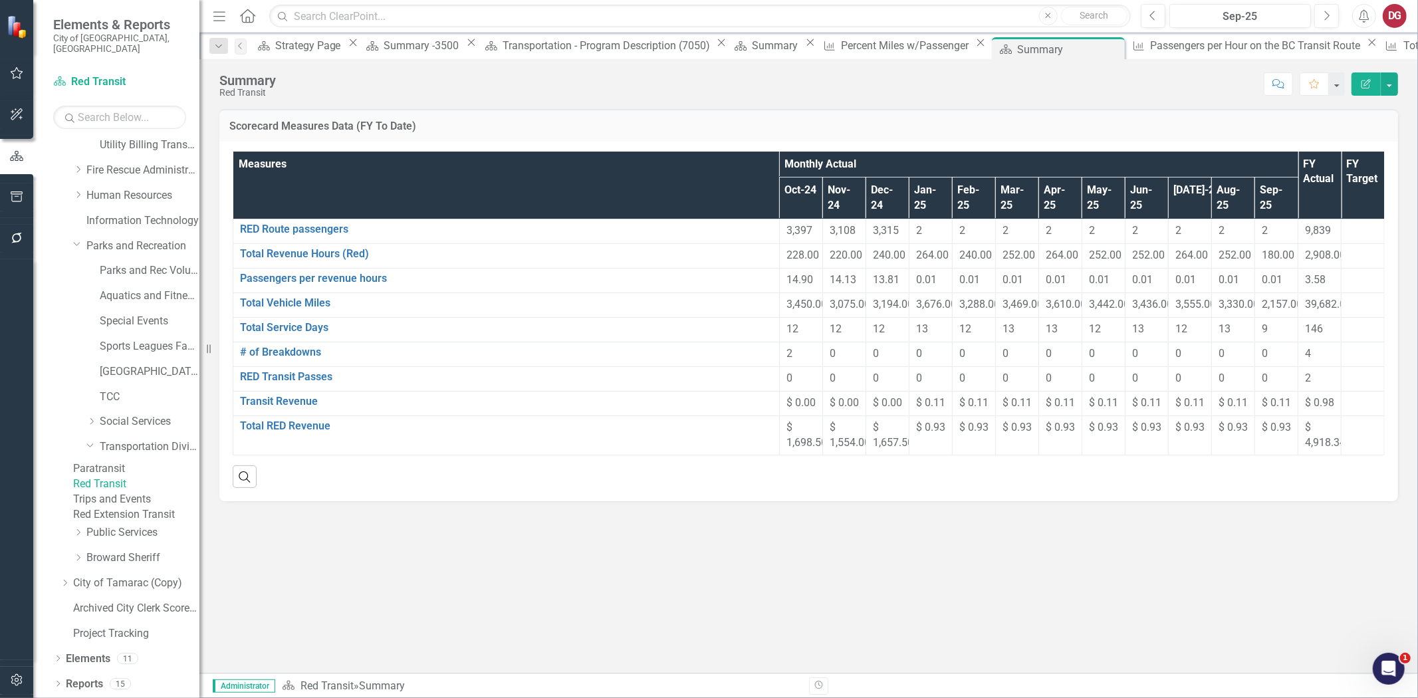
click at [148, 522] on link "Red Extension Transit" at bounding box center [136, 514] width 126 height 15
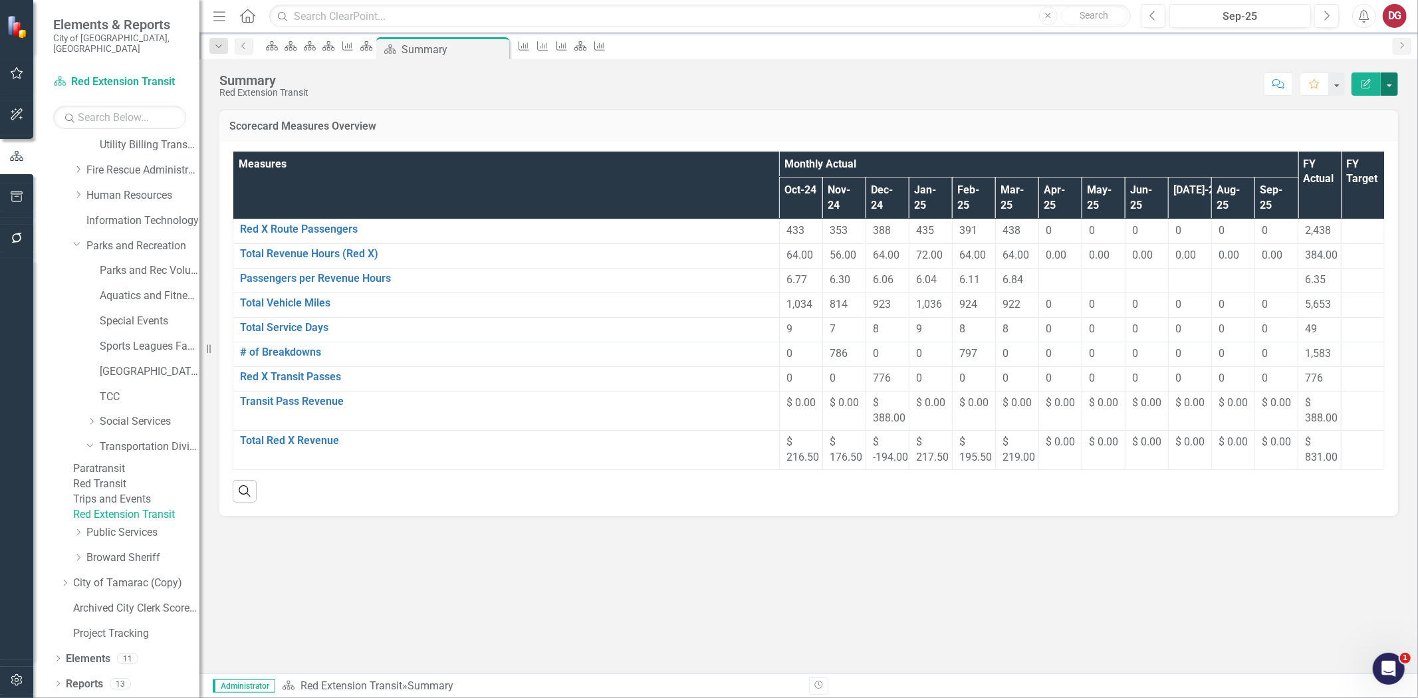
click at [1388, 85] on button "button" at bounding box center [1388, 83] width 17 height 23
click at [1336, 187] on link "PDF Export to PDF" at bounding box center [1343, 186] width 108 height 25
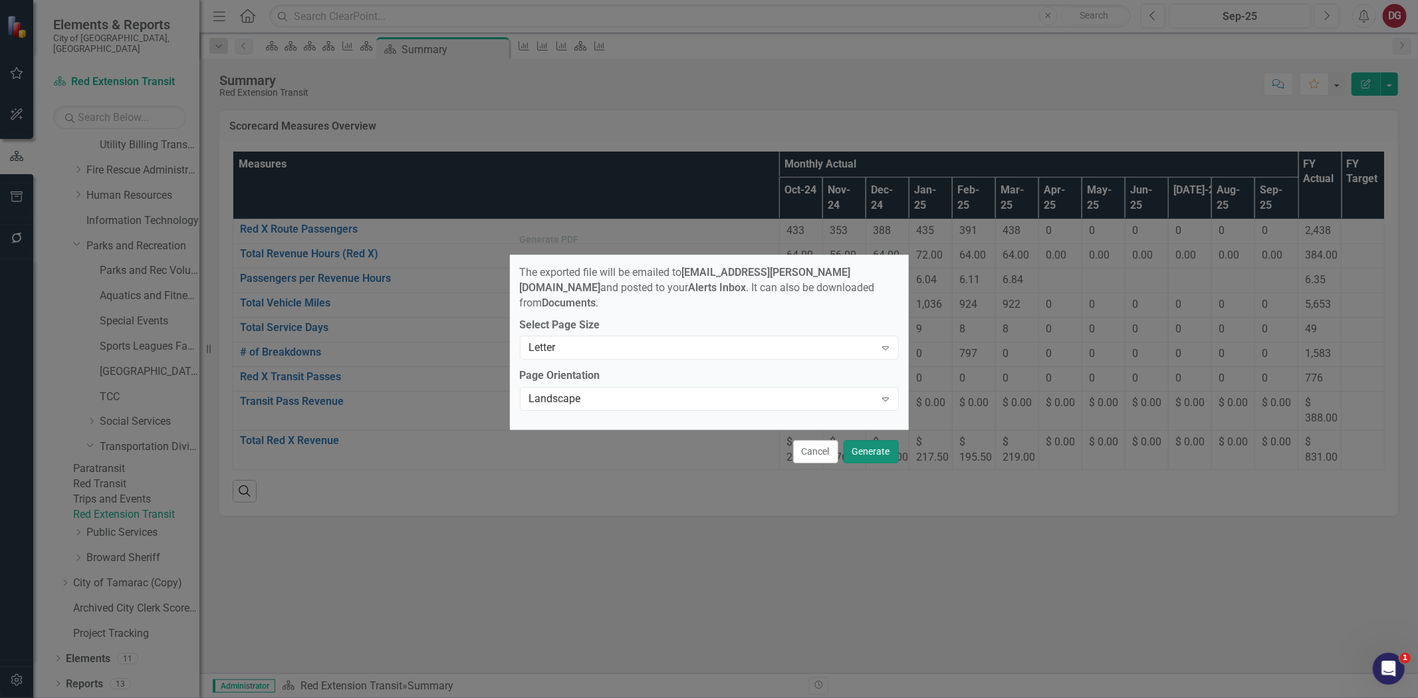
click at [865, 446] on button "Generate" at bounding box center [870, 451] width 55 height 23
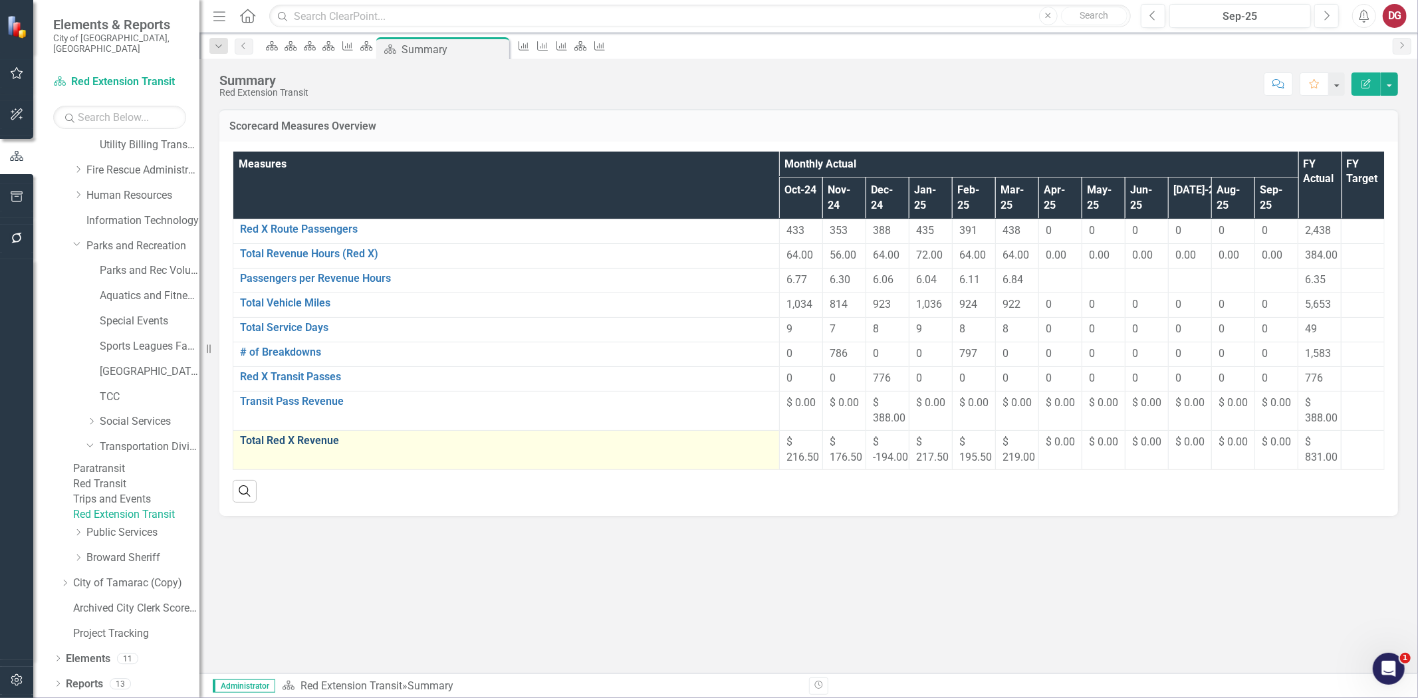
click at [253, 447] on link "Total Red X Revenue" at bounding box center [506, 441] width 532 height 12
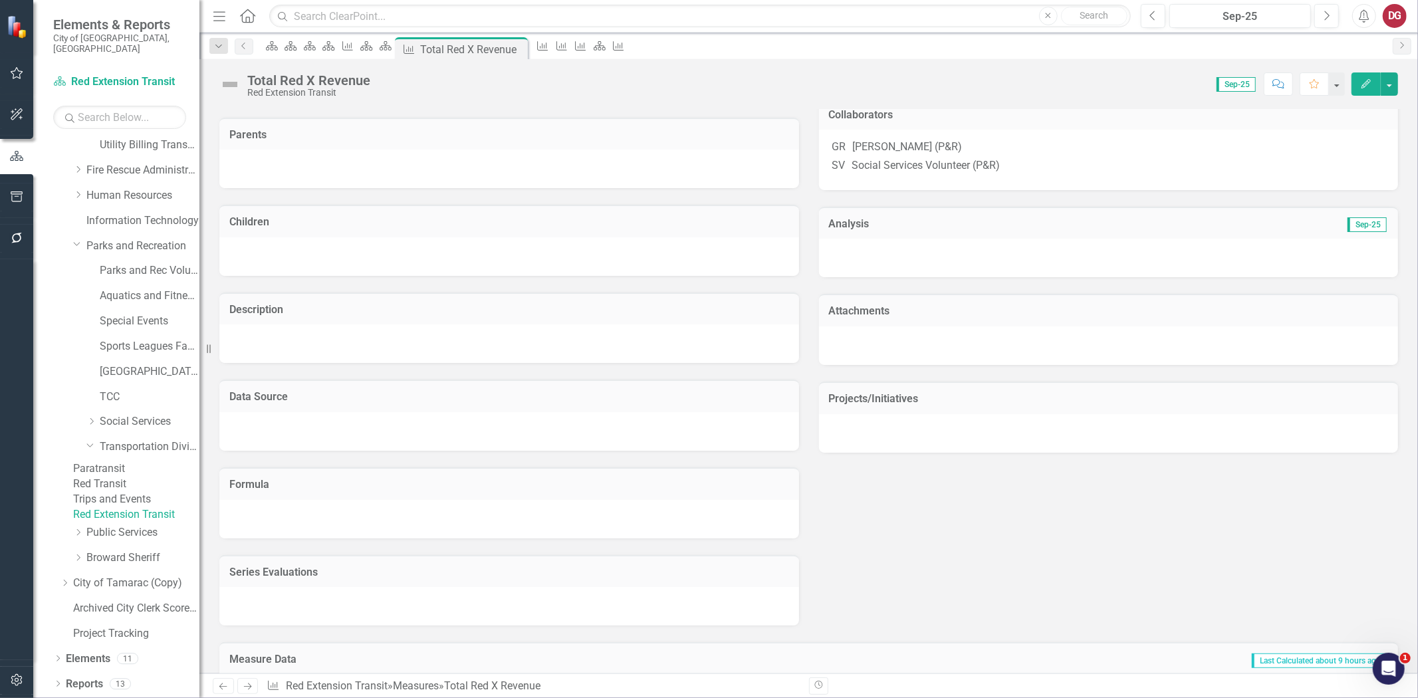
scroll to position [204, 0]
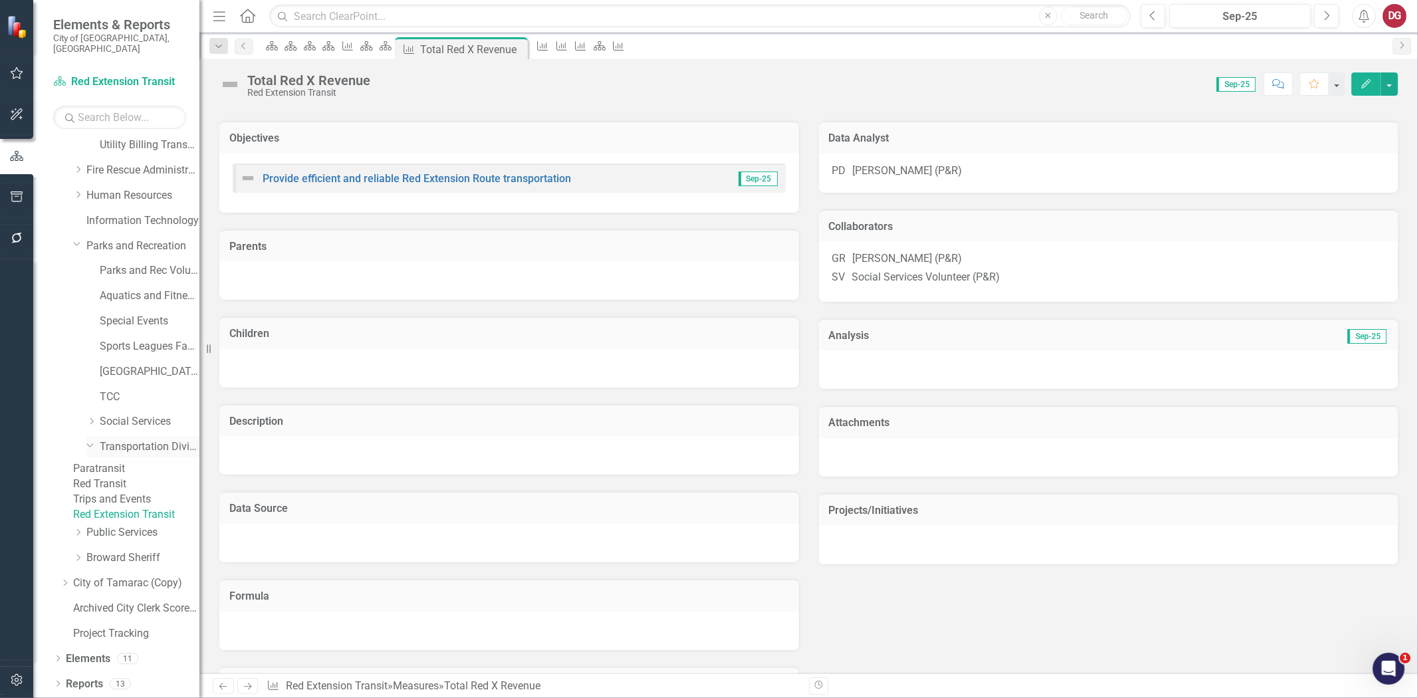
click at [124, 439] on link "Transportation Division" at bounding box center [150, 446] width 100 height 15
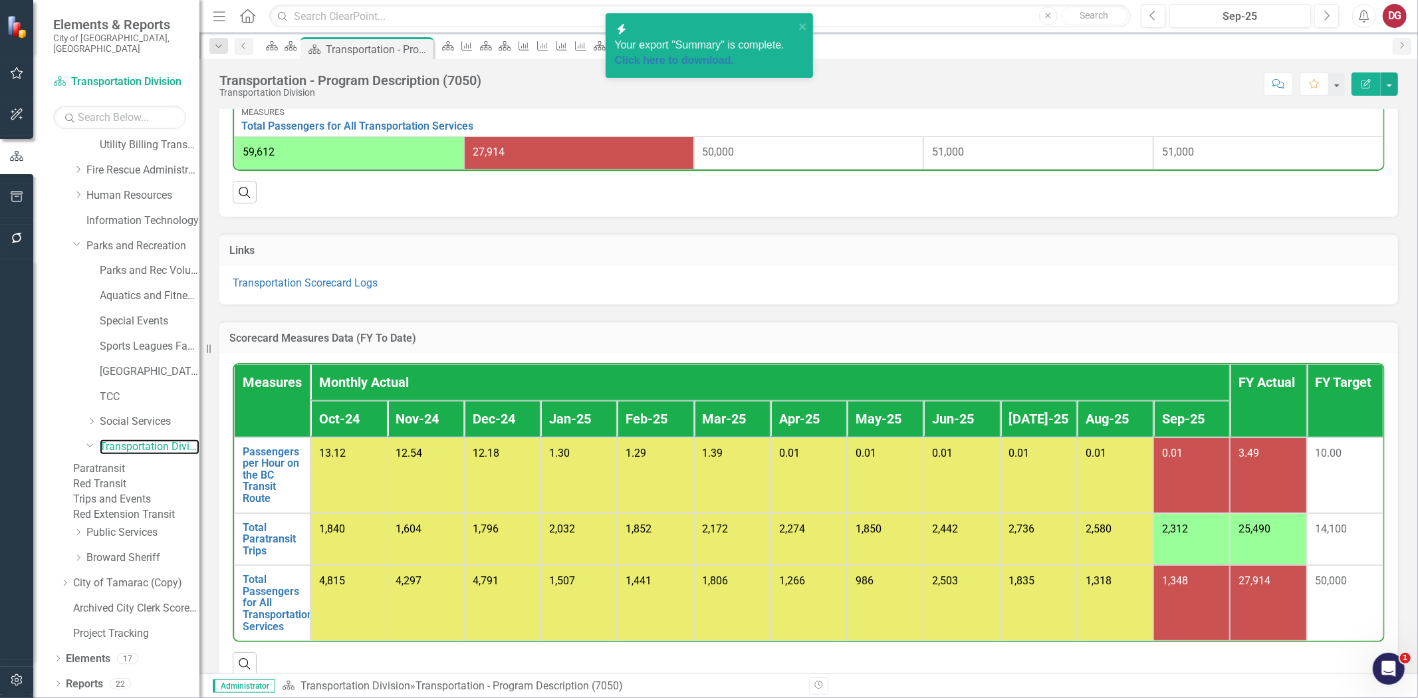
scroll to position [886, 0]
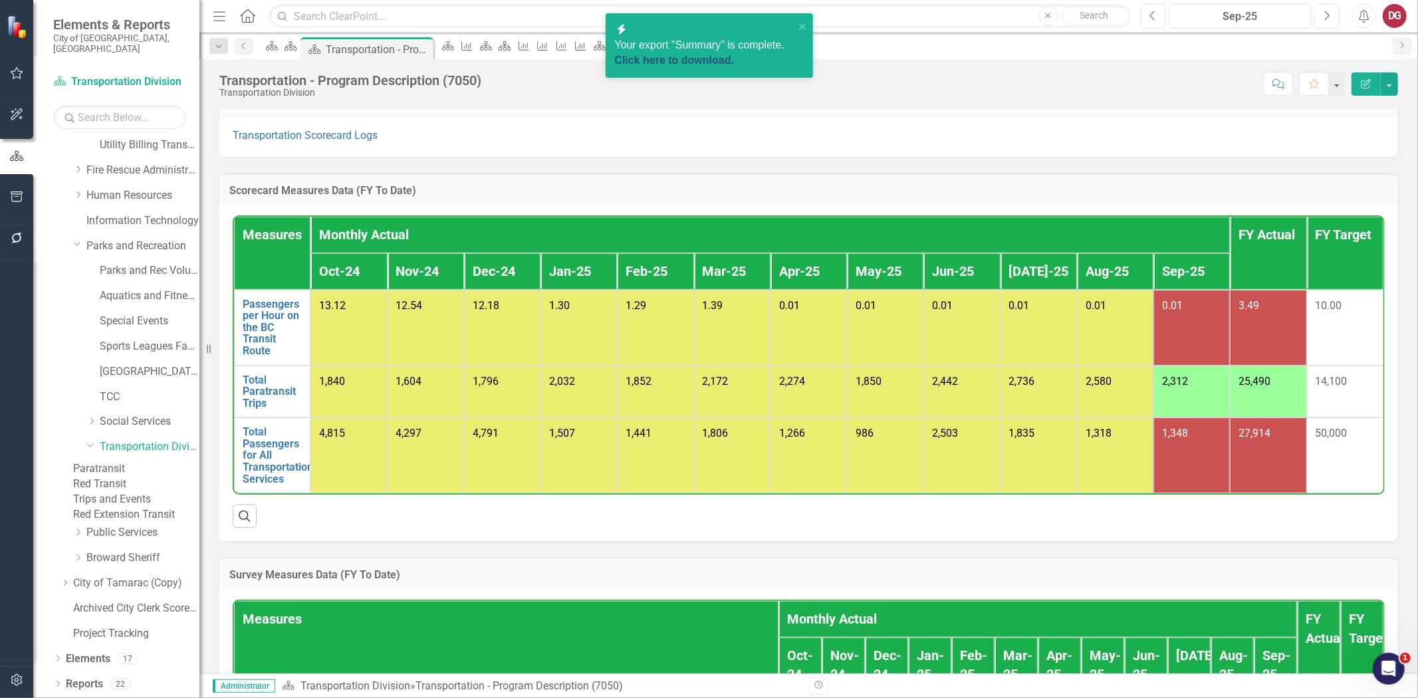
click at [670, 56] on link "Click here to download." at bounding box center [675, 59] width 120 height 11
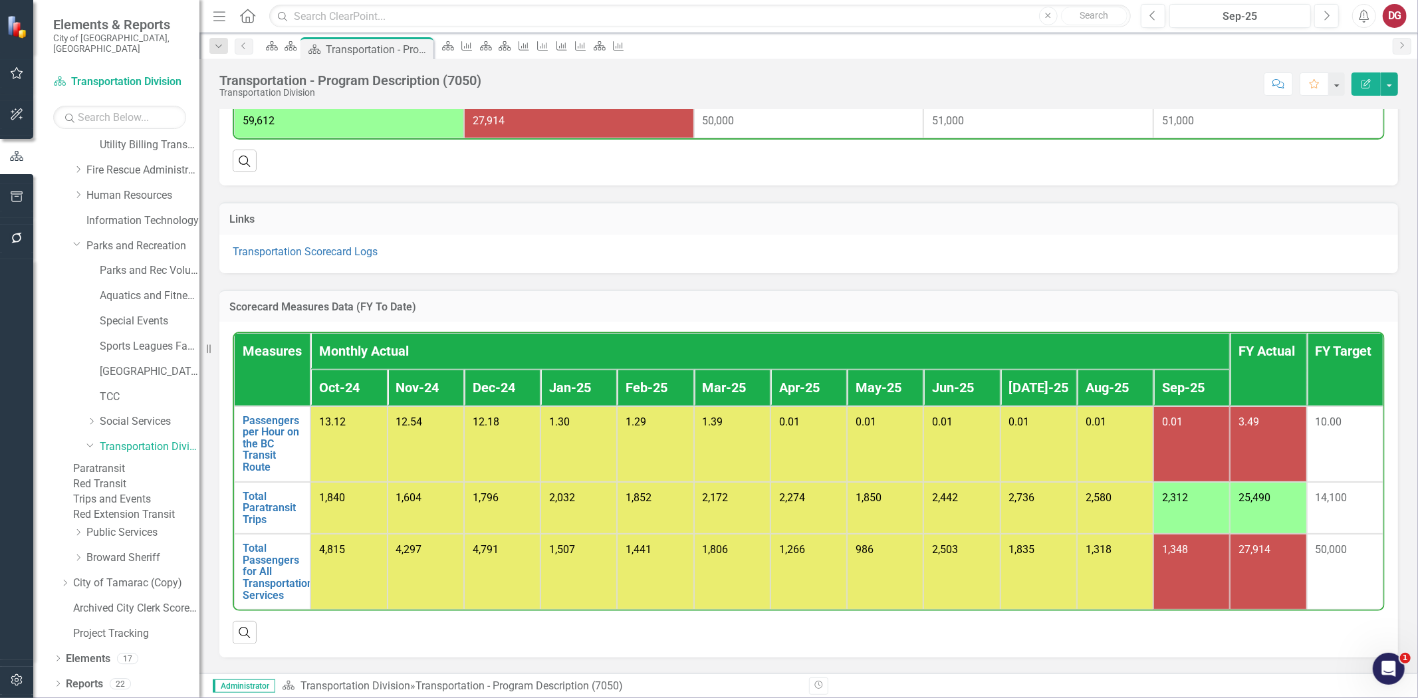
scroll to position [738, 0]
